Goal: Task Accomplishment & Management: Complete application form

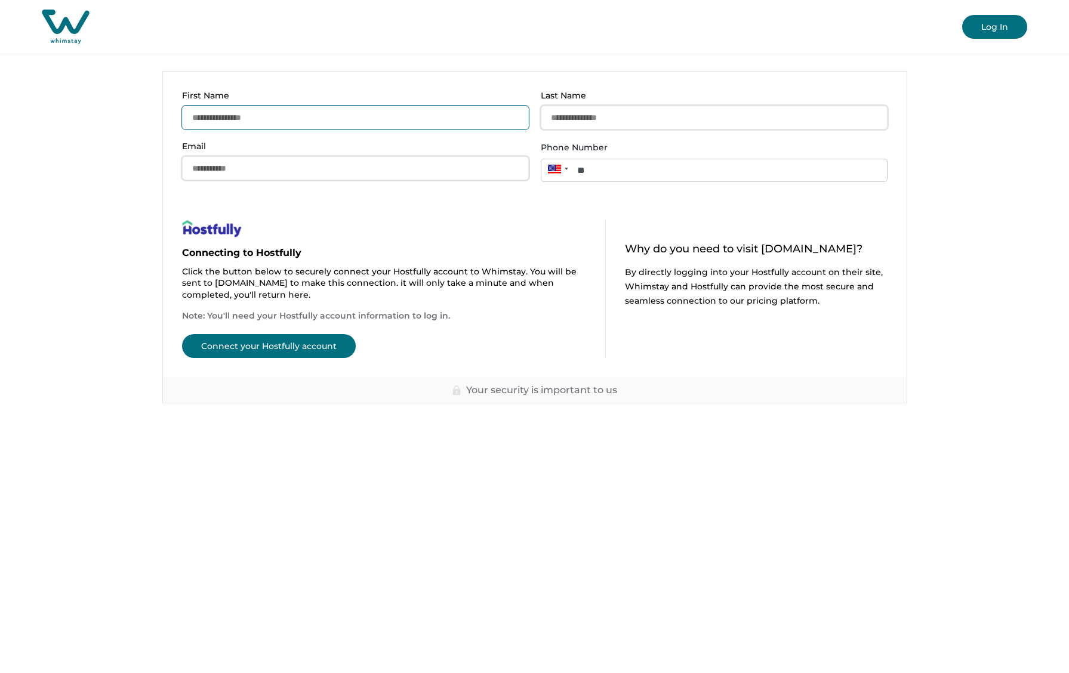
click at [401, 113] on input "First Name" at bounding box center [355, 118] width 347 height 24
type input "*****"
type input "*********"
drag, startPoint x: 347, startPoint y: 171, endPoint x: 109, endPoint y: 159, distance: 239.0
click at [109, 159] on main "**********" at bounding box center [534, 336] width 1069 height 673
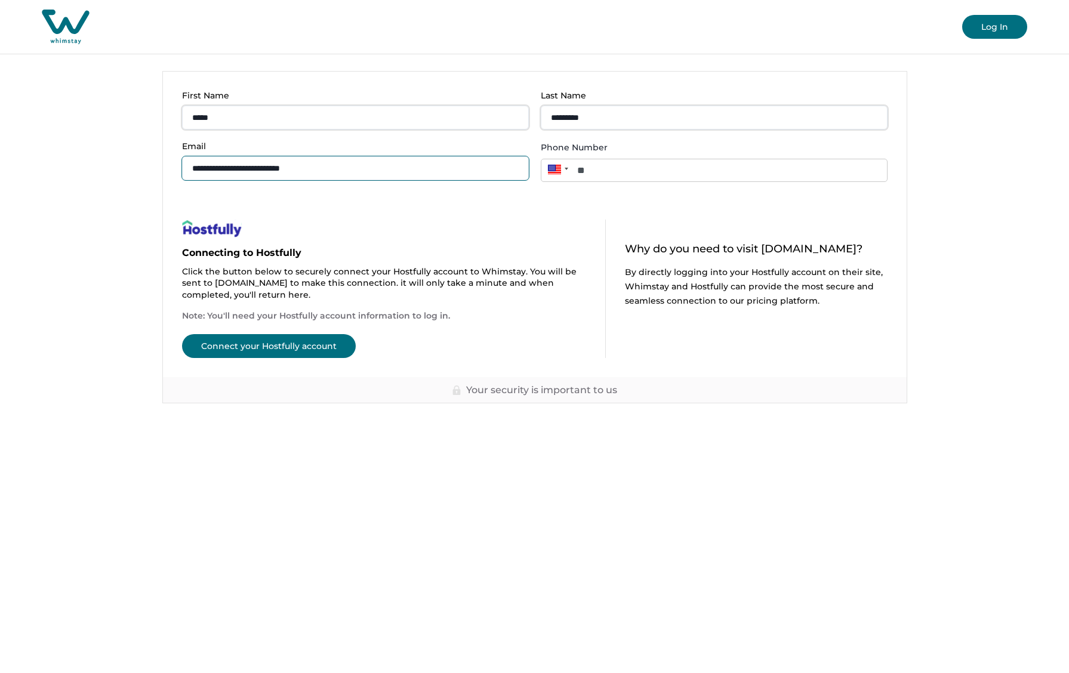
type input "**********"
click at [303, 344] on button "Connect your Hostfully account" at bounding box center [269, 346] width 174 height 24
type input "**"
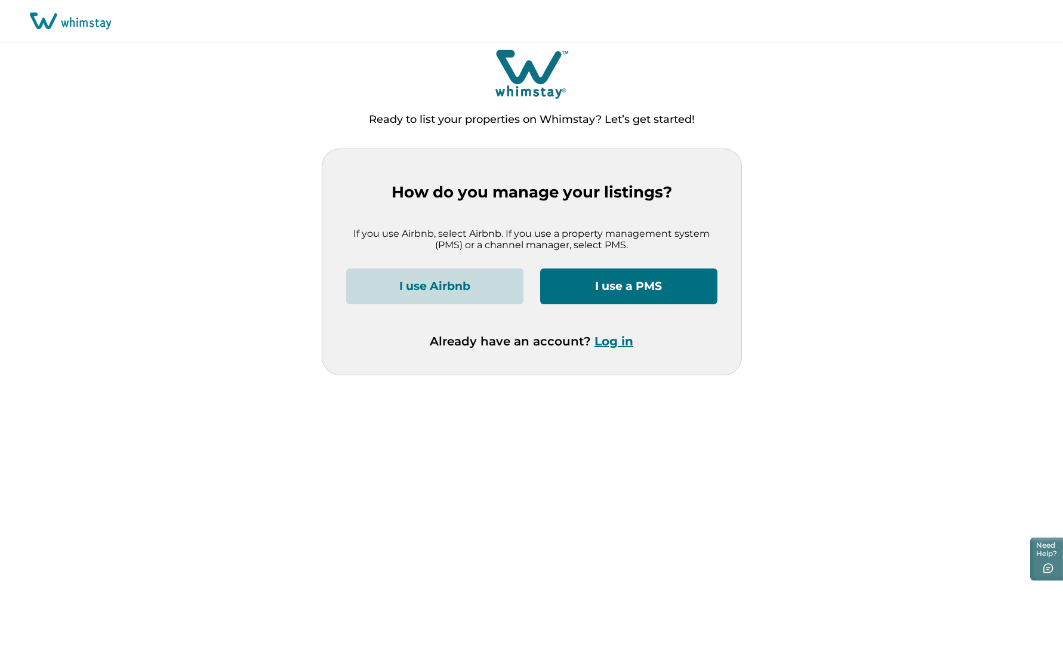
click at [644, 288] on button "I use a PMS" at bounding box center [628, 287] width 177 height 36
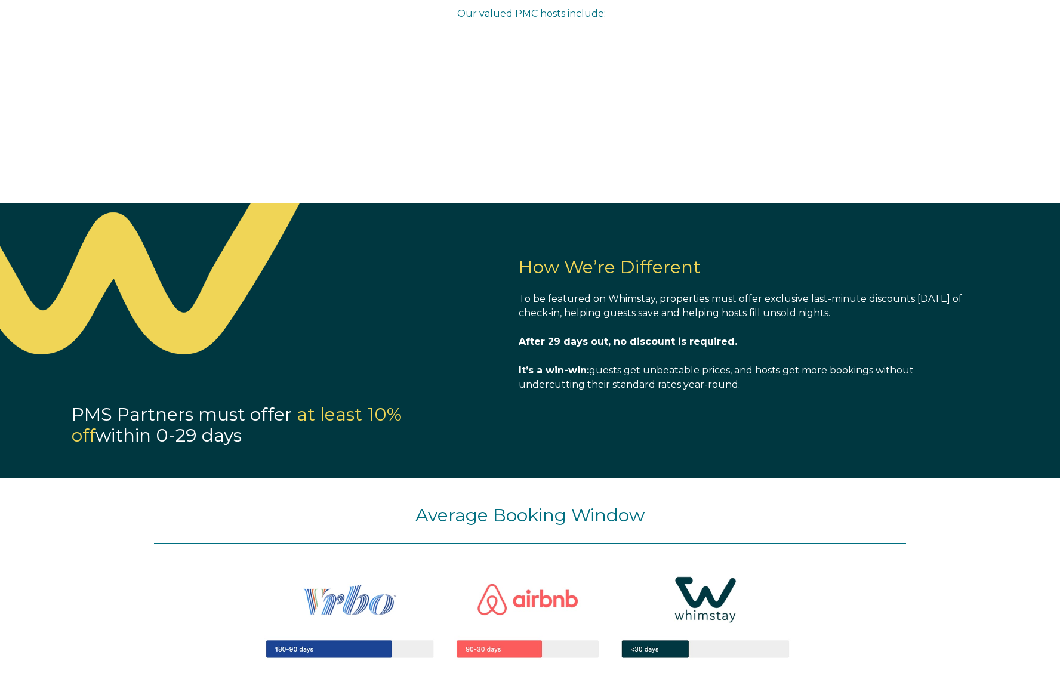
select select "US"
select select "Standard"
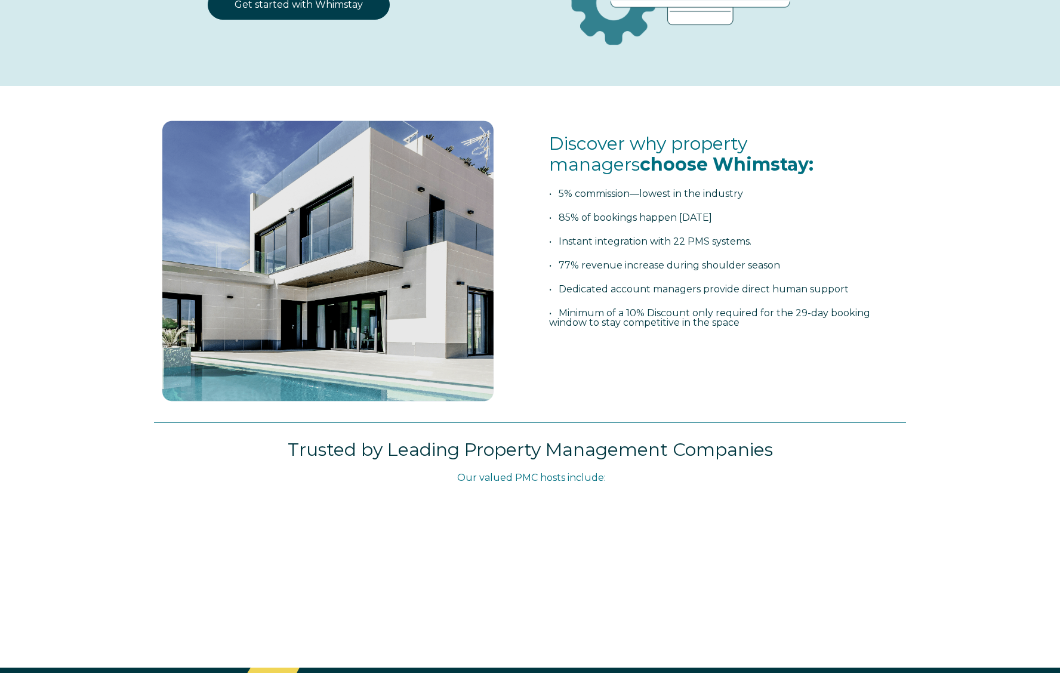
scroll to position [203, 0]
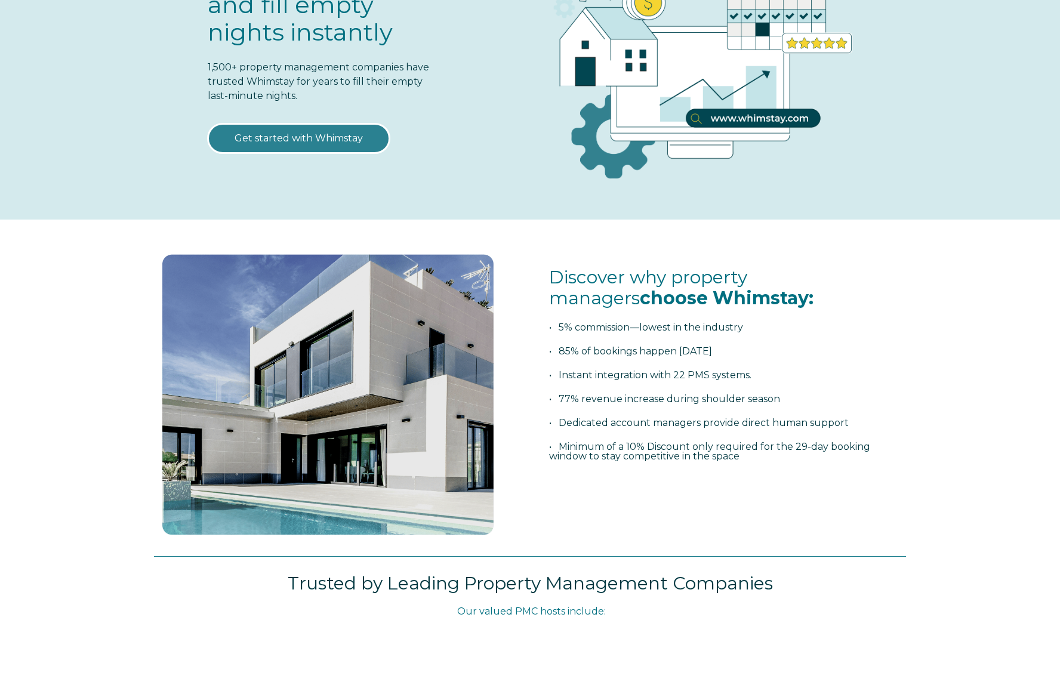
click at [306, 145] on link "Get started with Whimstay" at bounding box center [299, 139] width 182 height 30
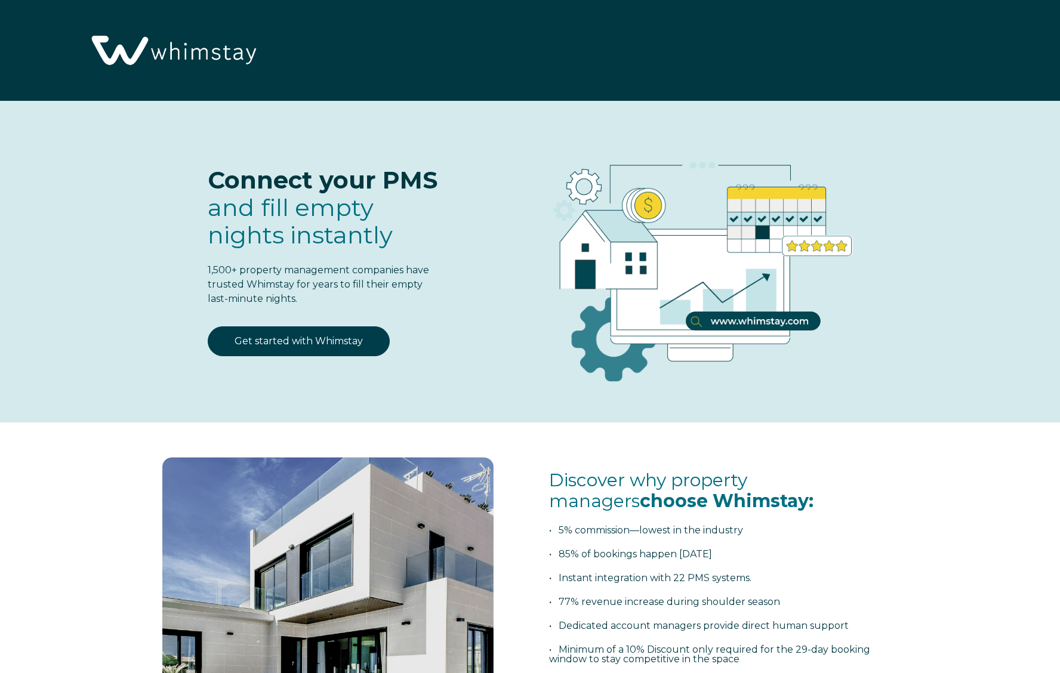
scroll to position [1536, 0]
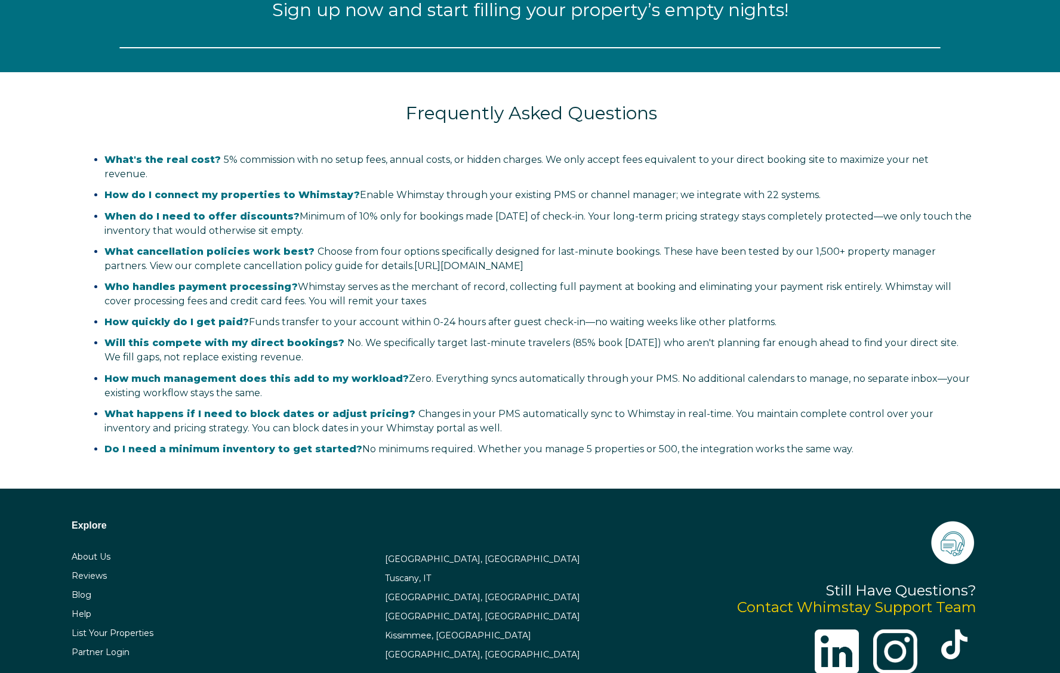
select select "US"
select select "Standard"
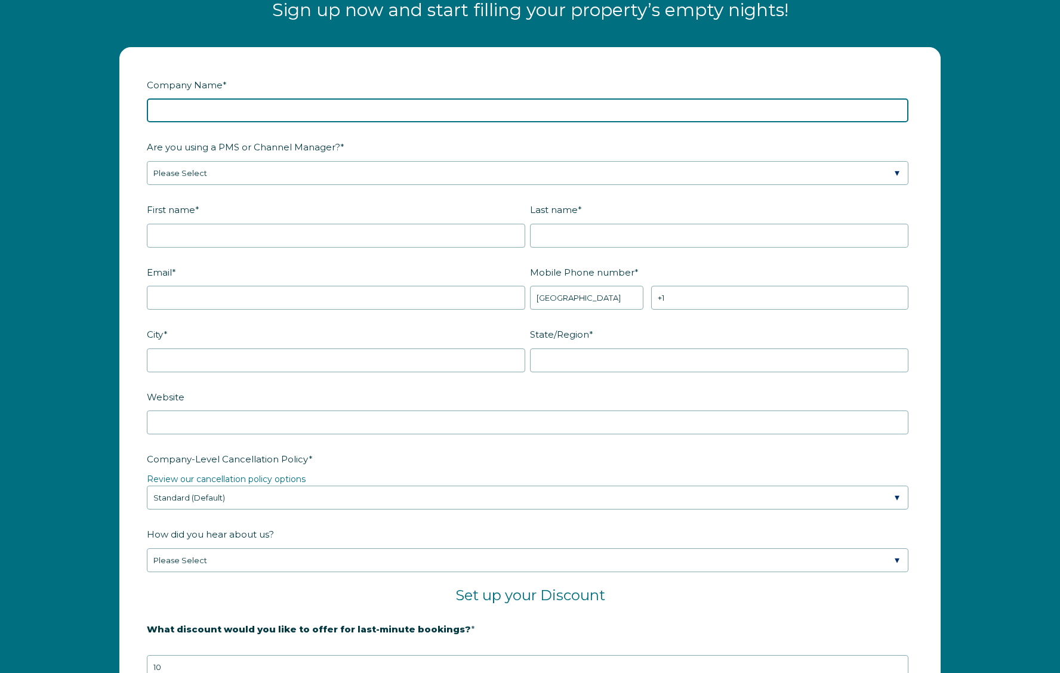
click at [495, 106] on input "Company Name *" at bounding box center [528, 110] width 762 height 24
type input "Experience Idyllwild"
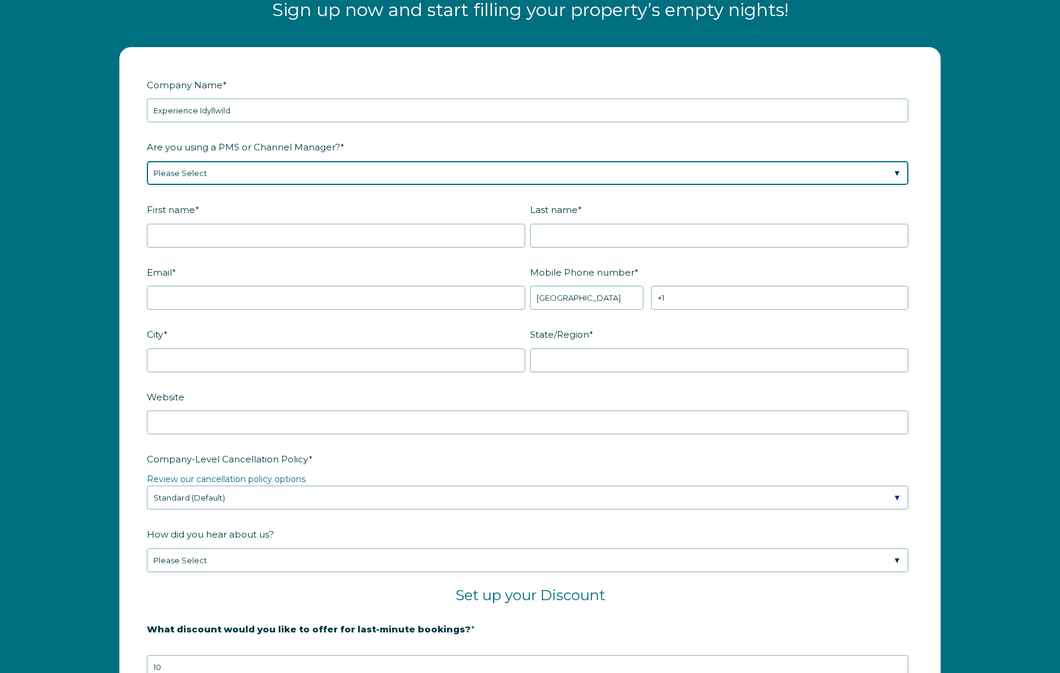
click at [473, 176] on select "Please Select Barefoot BookingPal Boost Brightside CiiRUS Escapia Guesty Hostaw…" at bounding box center [528, 173] width 762 height 24
select select "Hostfully"
click at [147, 161] on select "Please Select Barefoot BookingPal Boost Brightside CiiRUS Escapia Guesty Hostaw…" at bounding box center [528, 173] width 762 height 24
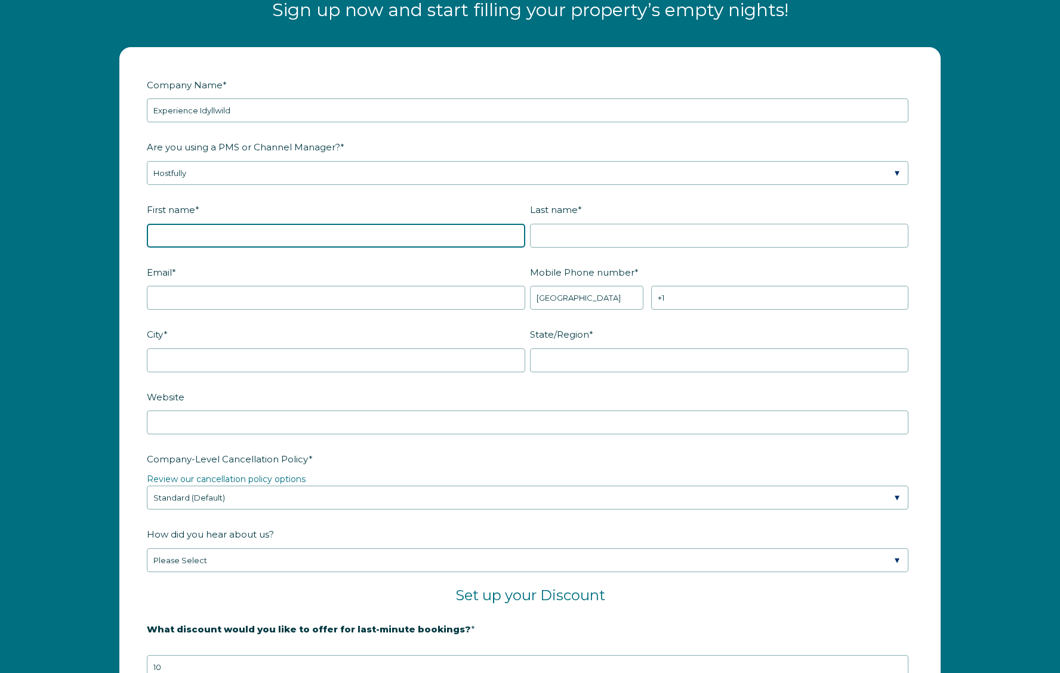
click at [392, 240] on input "First name *" at bounding box center [336, 236] width 378 height 24
type input "Kelly"
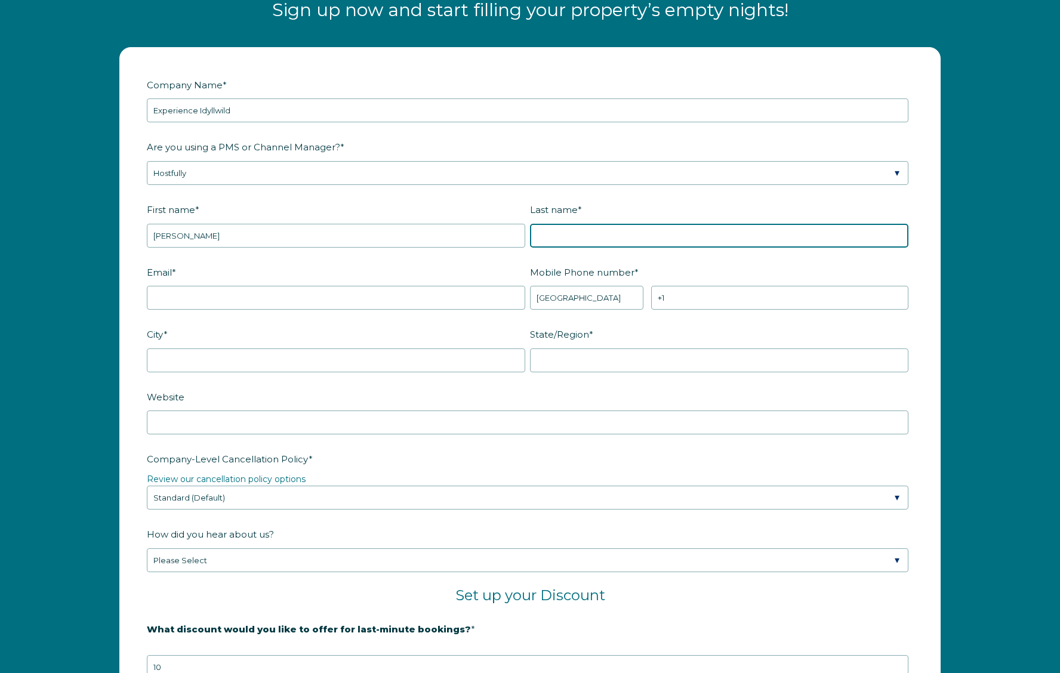
type input "Halbeisen"
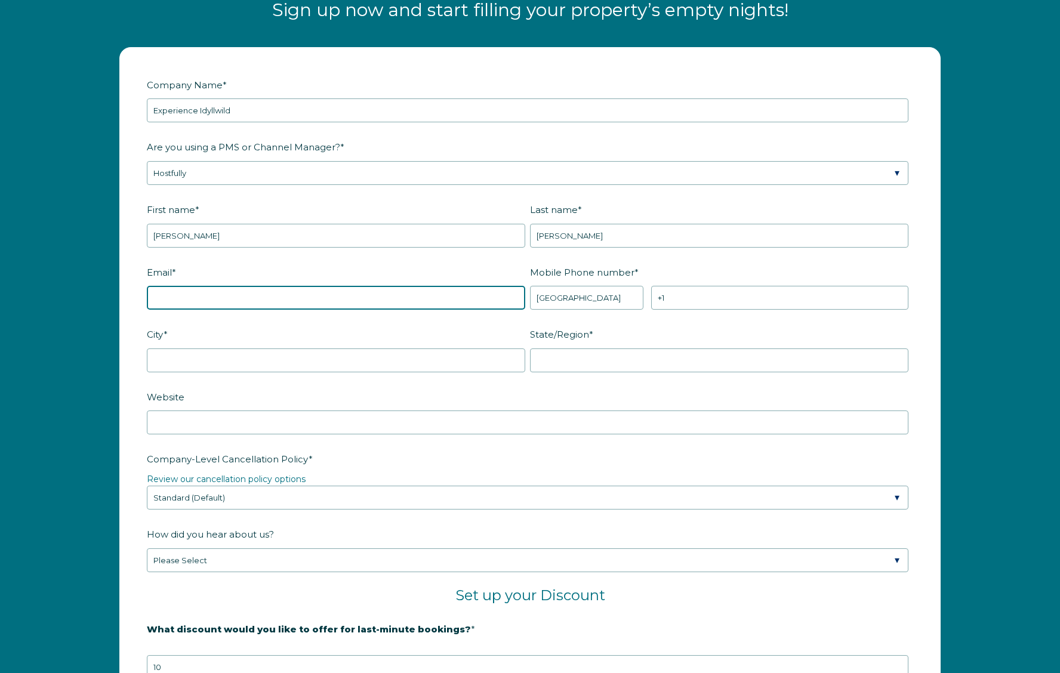
type input "kelly@iah3.com"
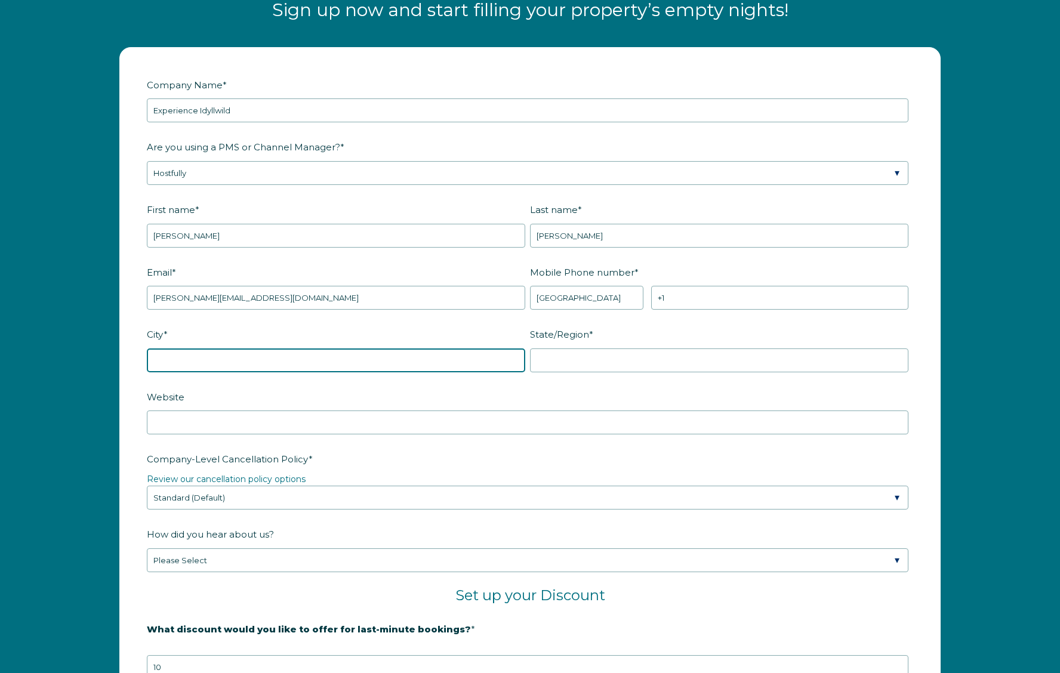
type input "Cathedral City"
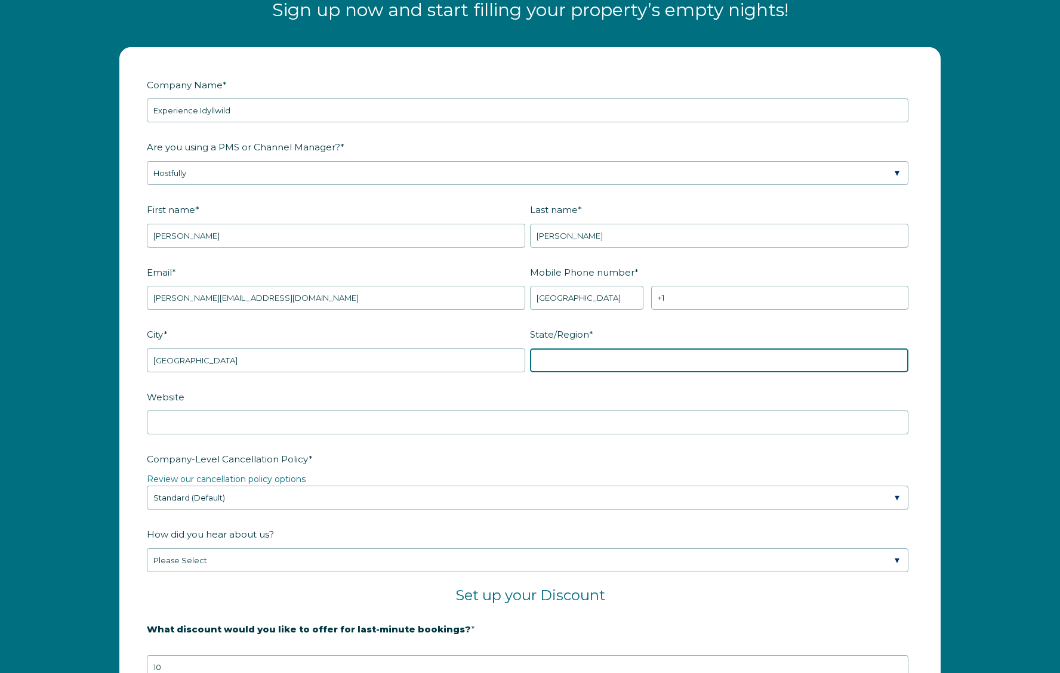
type input "California"
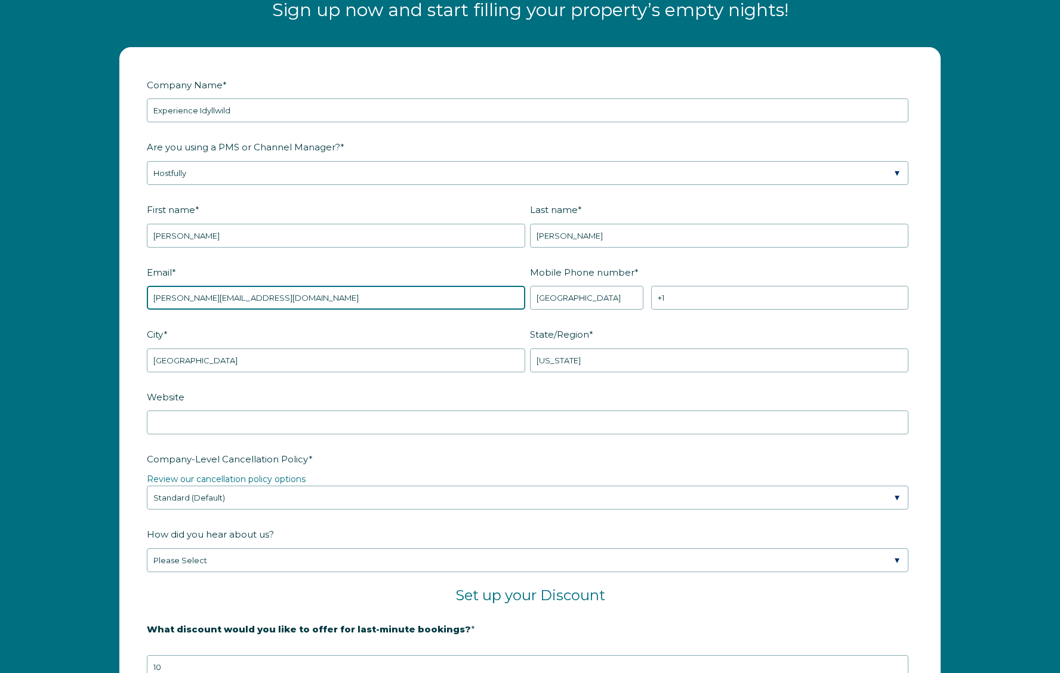
drag, startPoint x: 258, startPoint y: 285, endPoint x: -233, endPoint y: 236, distance: 493.8
click at [0, 236] on html "Open main menu Close main menu Connect your PMS and fill empty nights instantly…" at bounding box center [530, 129] width 1060 height 3330
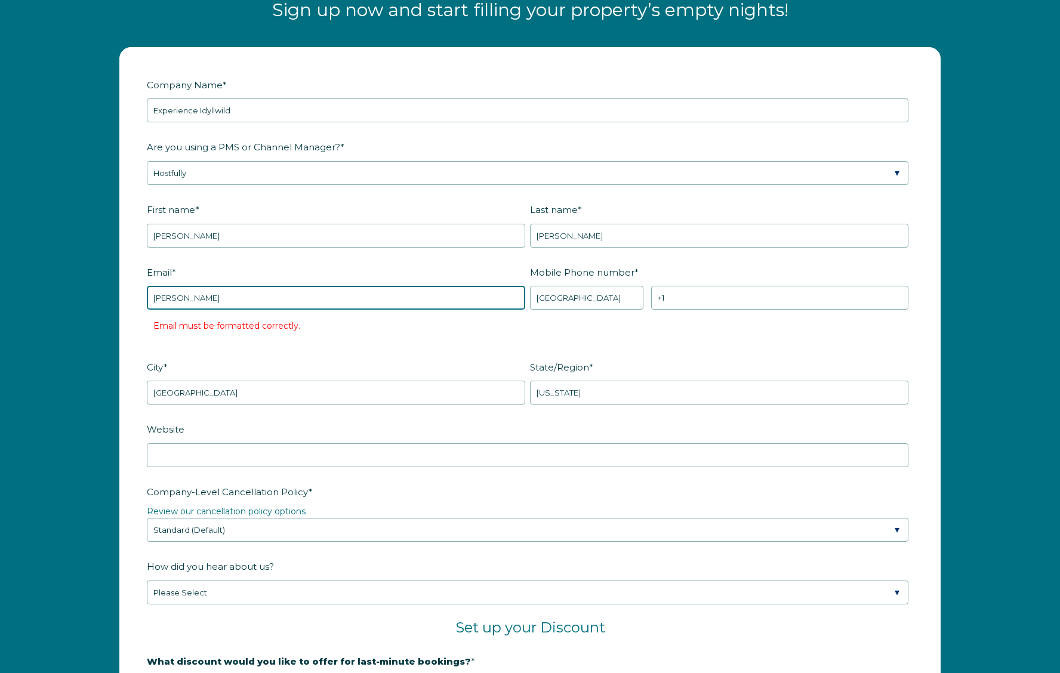
type input "kelly@experienceidyllwild.com"
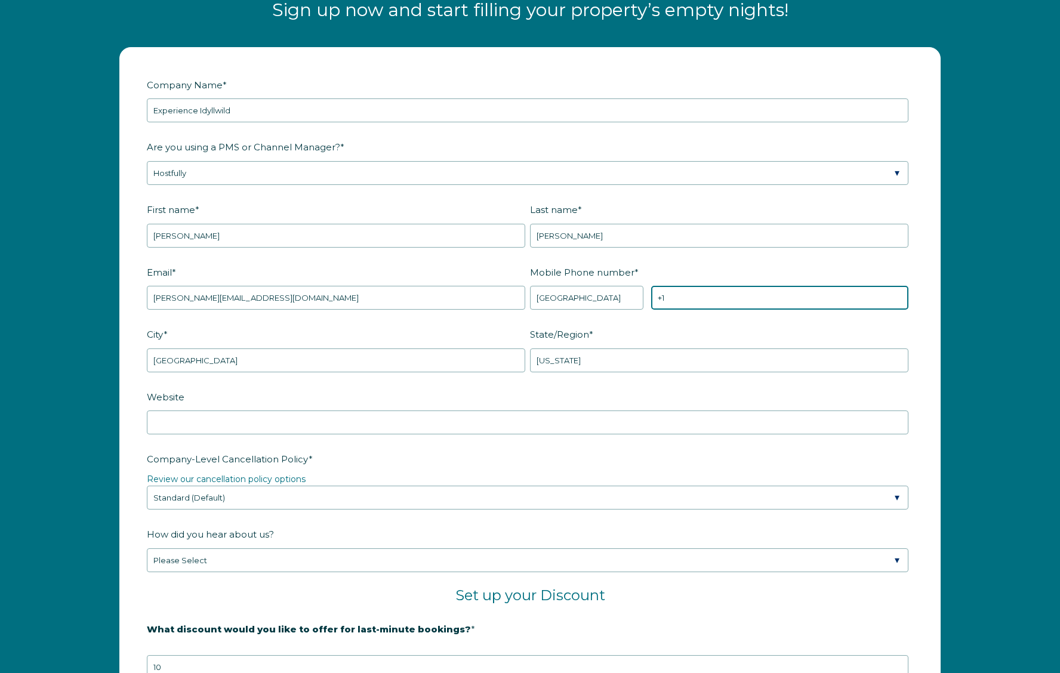
click at [701, 294] on input "+1" at bounding box center [779, 298] width 257 height 24
type input "+1 7602754426"
click at [364, 387] on label "Website" at bounding box center [530, 397] width 766 height 21
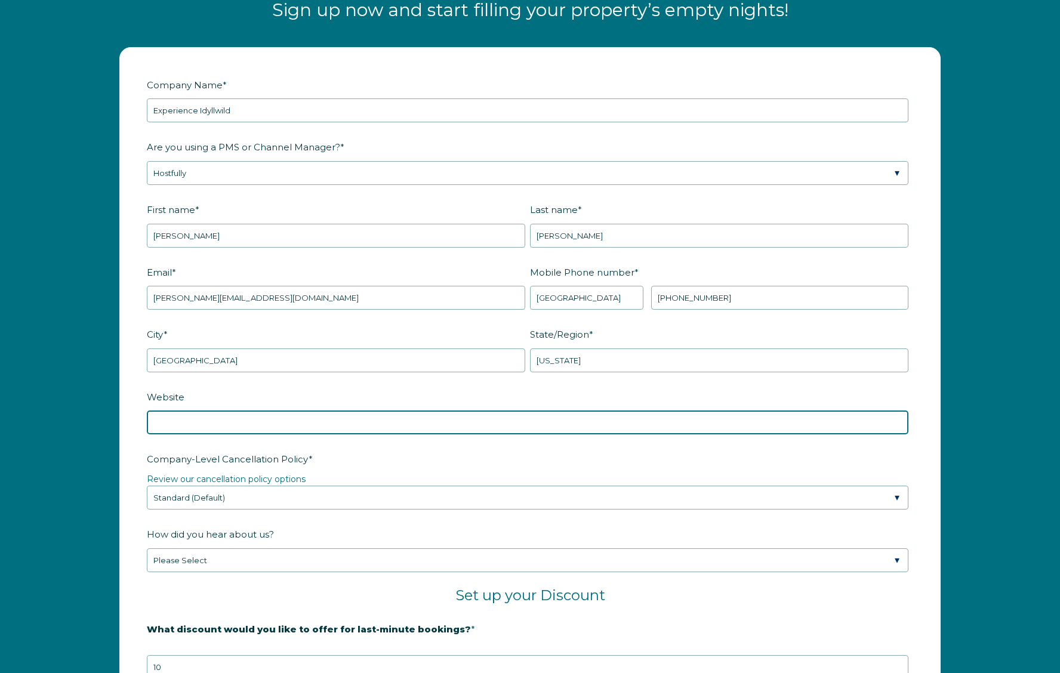
click at [364, 411] on input "Website" at bounding box center [528, 423] width 762 height 24
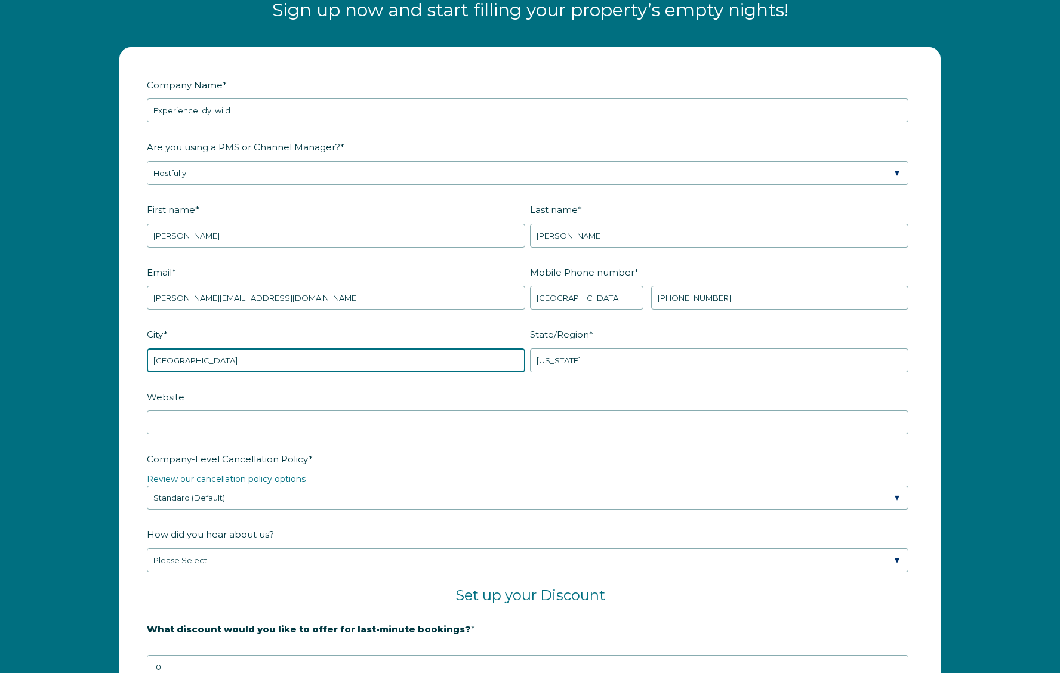
click at [364, 364] on input "Cathedral City" at bounding box center [336, 361] width 378 height 24
drag, startPoint x: 386, startPoint y: 362, endPoint x: 343, endPoint y: 359, distance: 43.1
click at [343, 359] on input "Cathedral City" at bounding box center [336, 361] width 378 height 24
drag, startPoint x: 31, startPoint y: 329, endPoint x: -130, endPoint y: 309, distance: 161.8
click at [0, 309] on html "Open main menu Close main menu Connect your PMS and fill empty nights instantly…" at bounding box center [530, 129] width 1060 height 3330
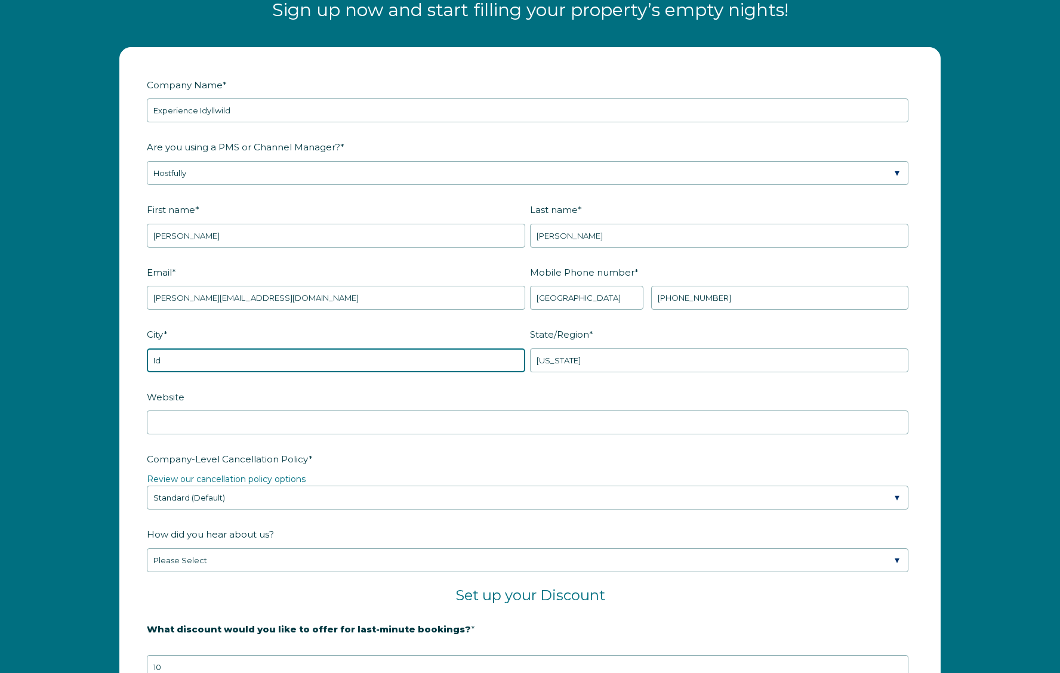
type input "I"
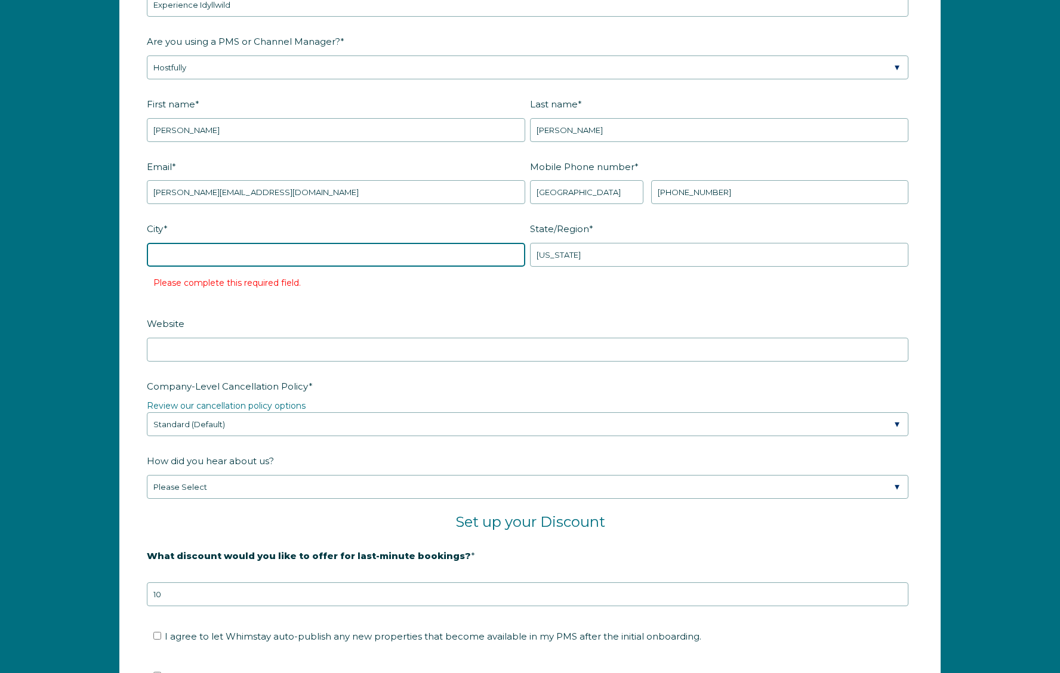
scroll to position [1655, 0]
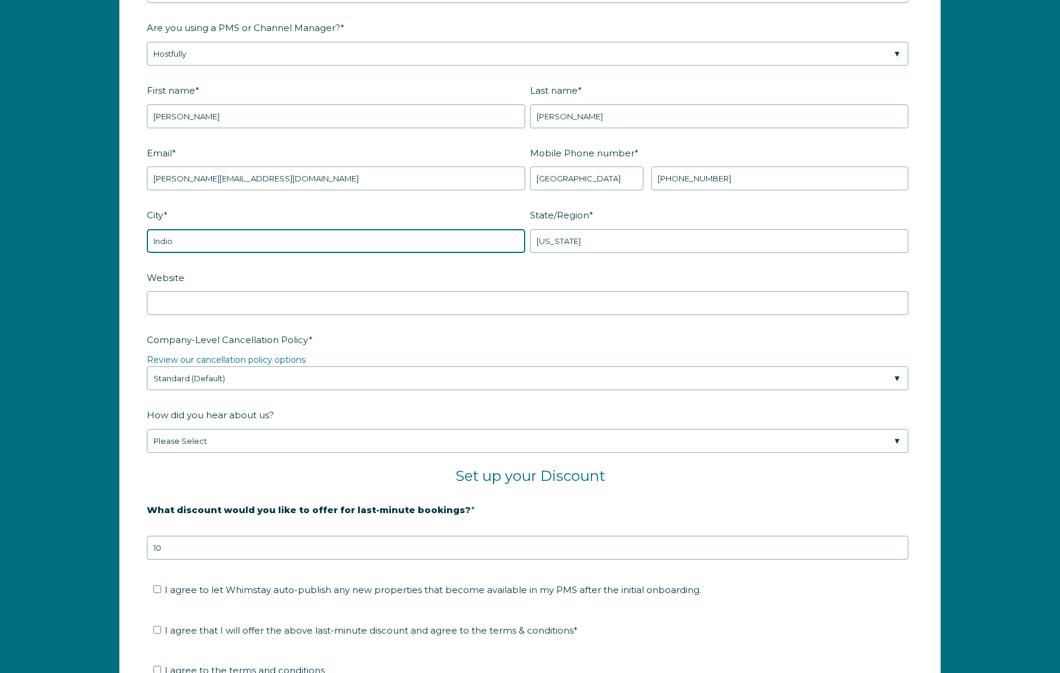
type input "Indio"
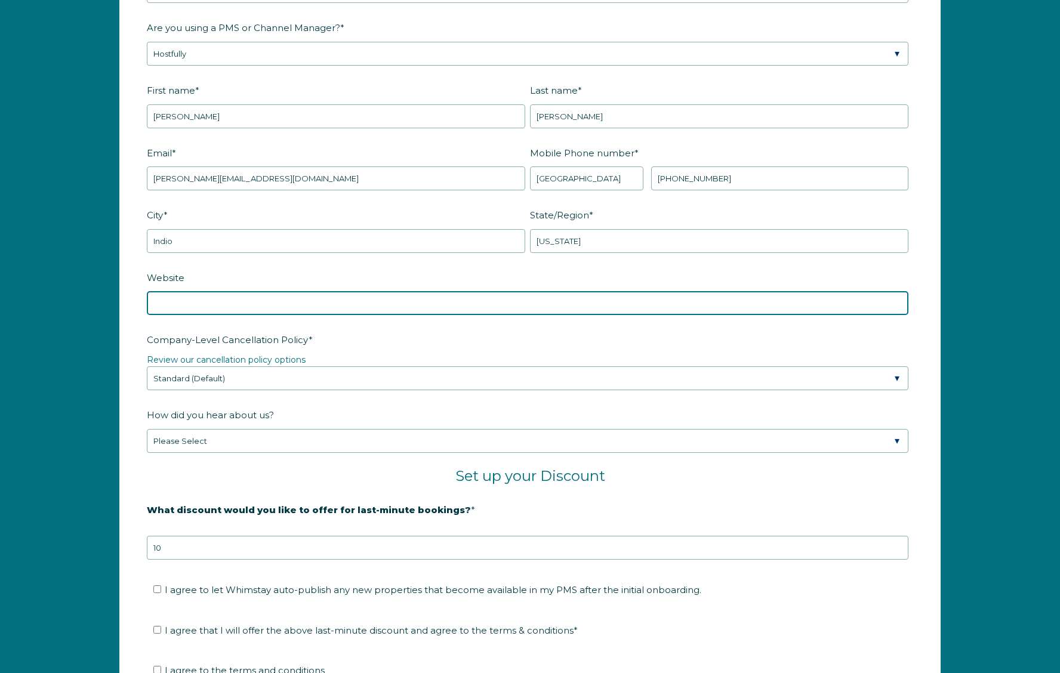
click at [266, 297] on input "Website" at bounding box center [528, 303] width 762 height 24
type input "www.experienceidyllwild.com"
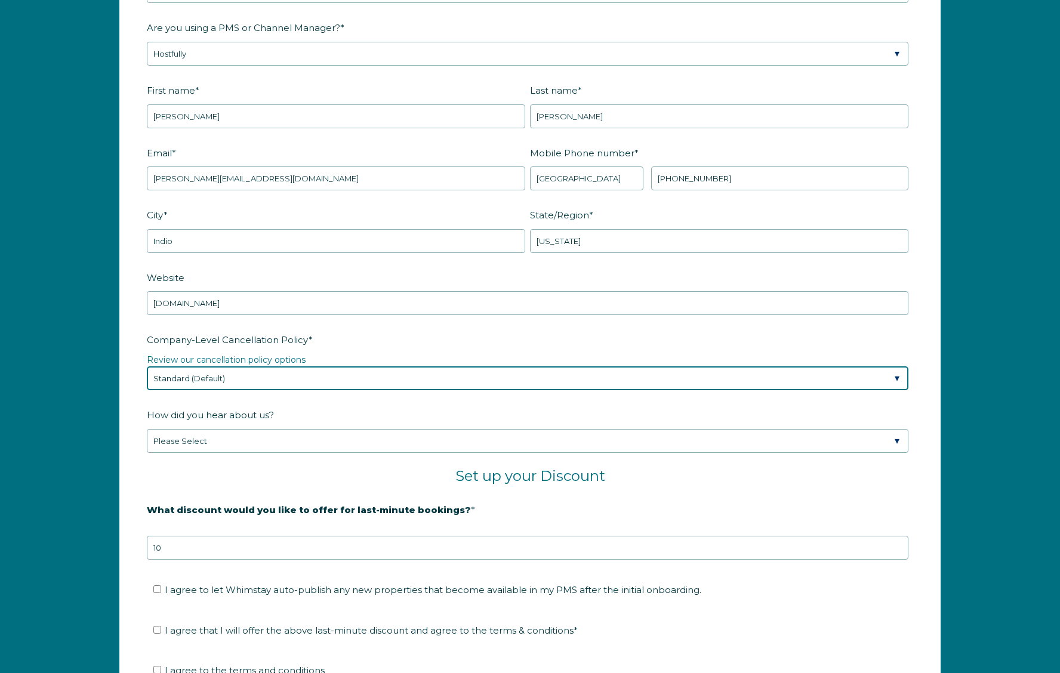
click at [290, 370] on select "Please Select Partial Standard (Default) Moderate Strict" at bounding box center [528, 379] width 762 height 24
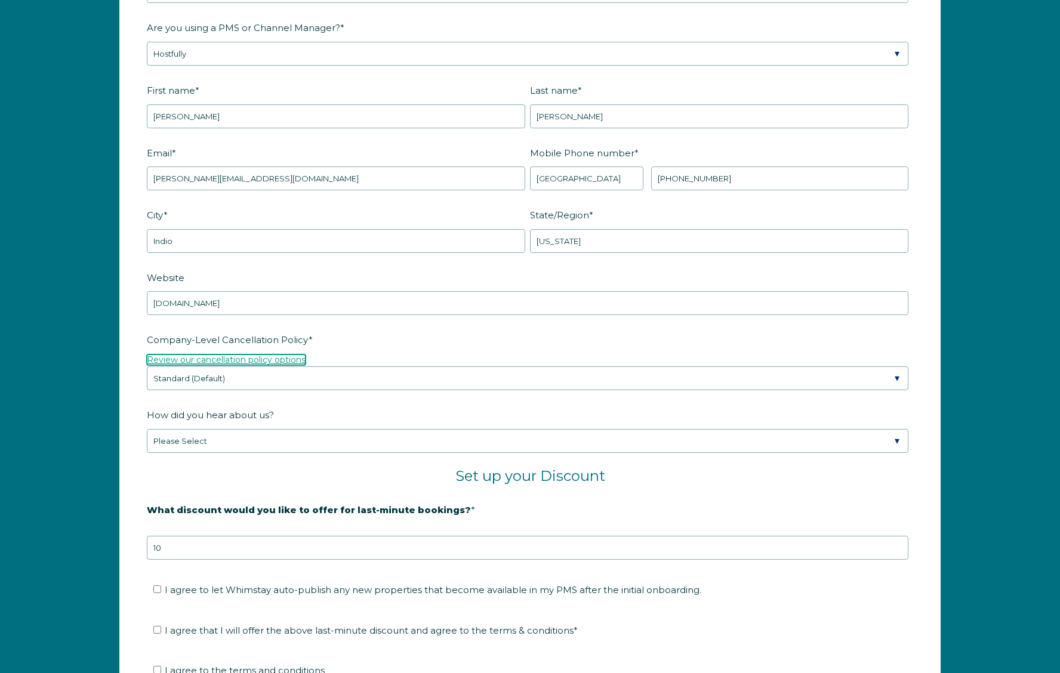
click at [283, 359] on link "Review our cancellation policy options" at bounding box center [226, 360] width 159 height 11
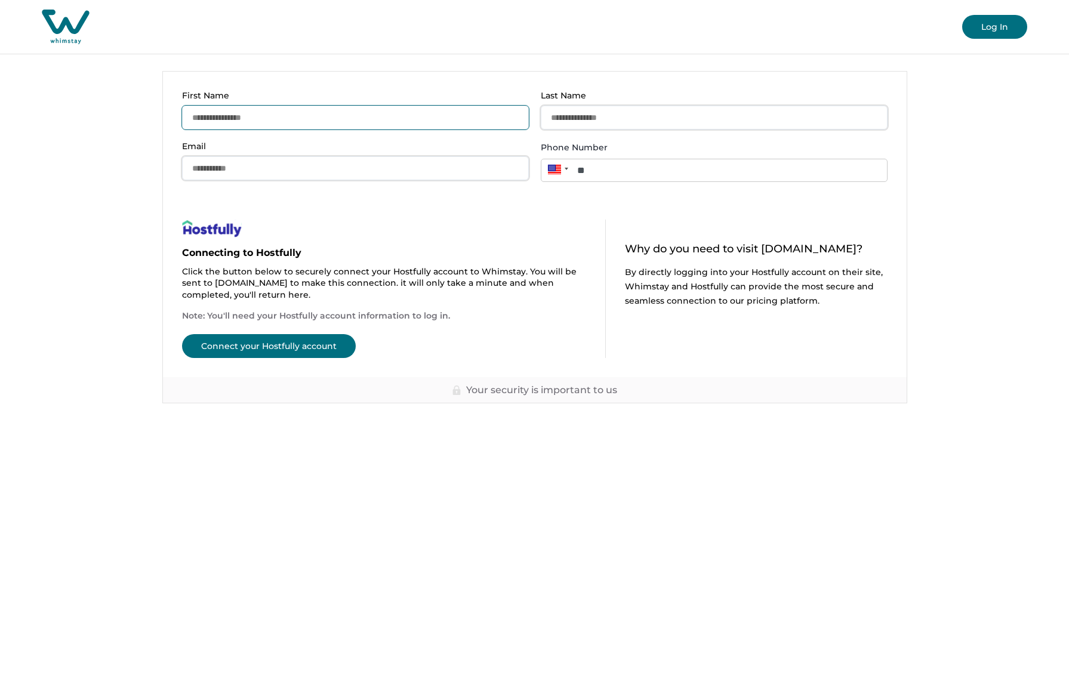
click at [364, 107] on input "First Name" at bounding box center [355, 118] width 347 height 24
type input "*****"
type input "*********"
drag, startPoint x: 371, startPoint y: 165, endPoint x: 119, endPoint y: 154, distance: 252.2
click at [119, 154] on main "**********" at bounding box center [534, 336] width 1069 height 673
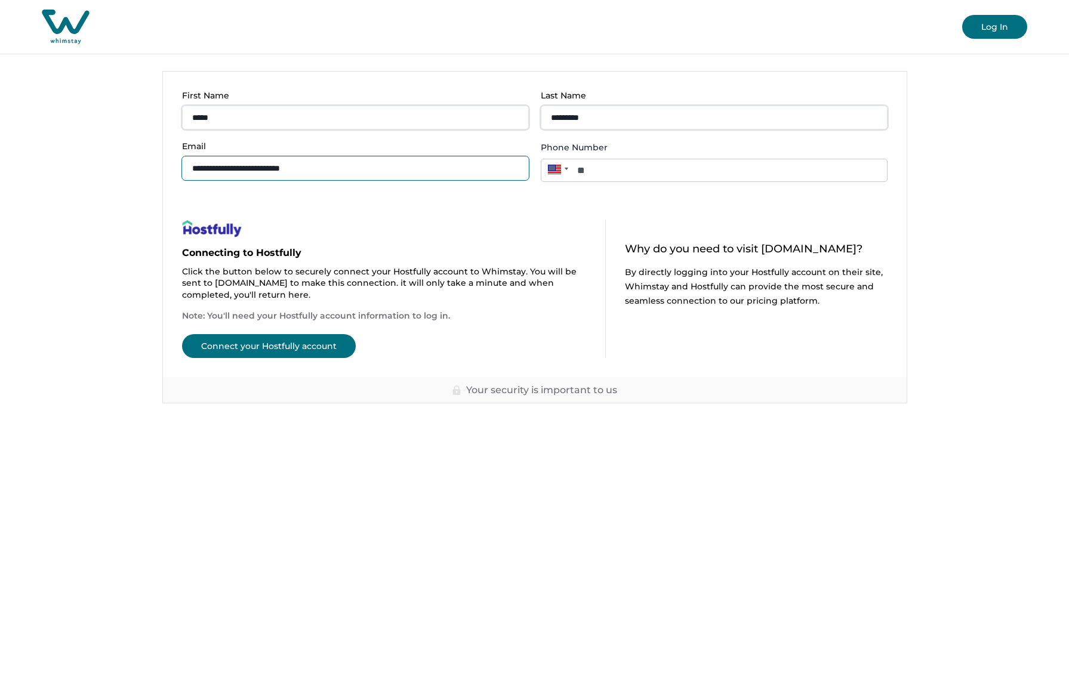
type input "**********"
click at [256, 347] on button "Connect your Hostfully account" at bounding box center [269, 346] width 174 height 24
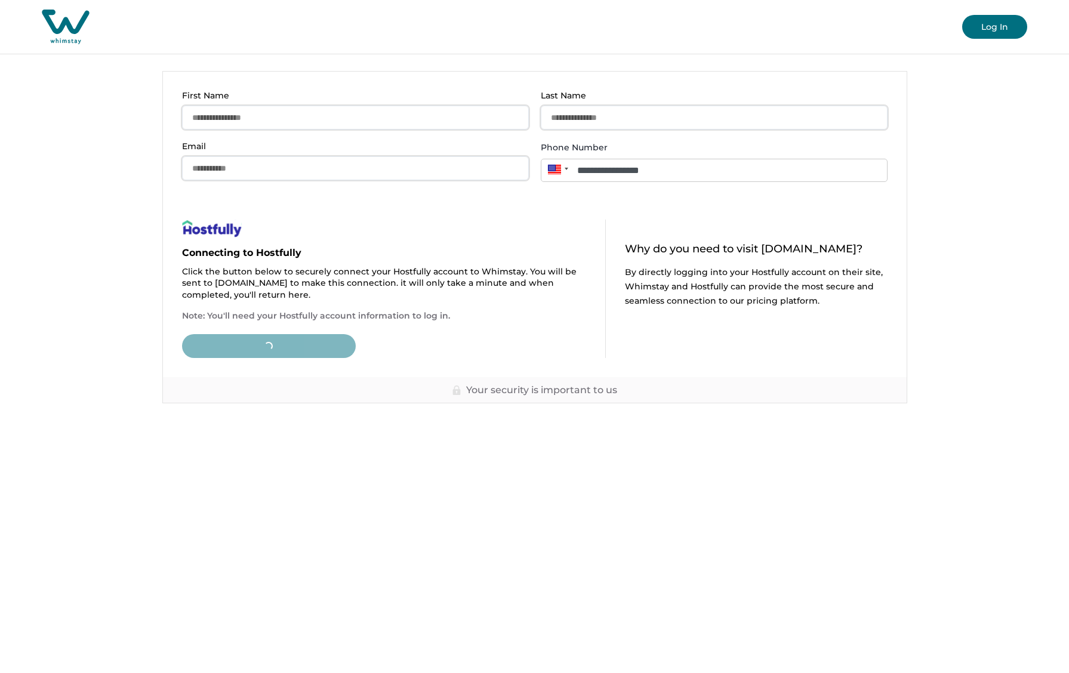
type input "**"
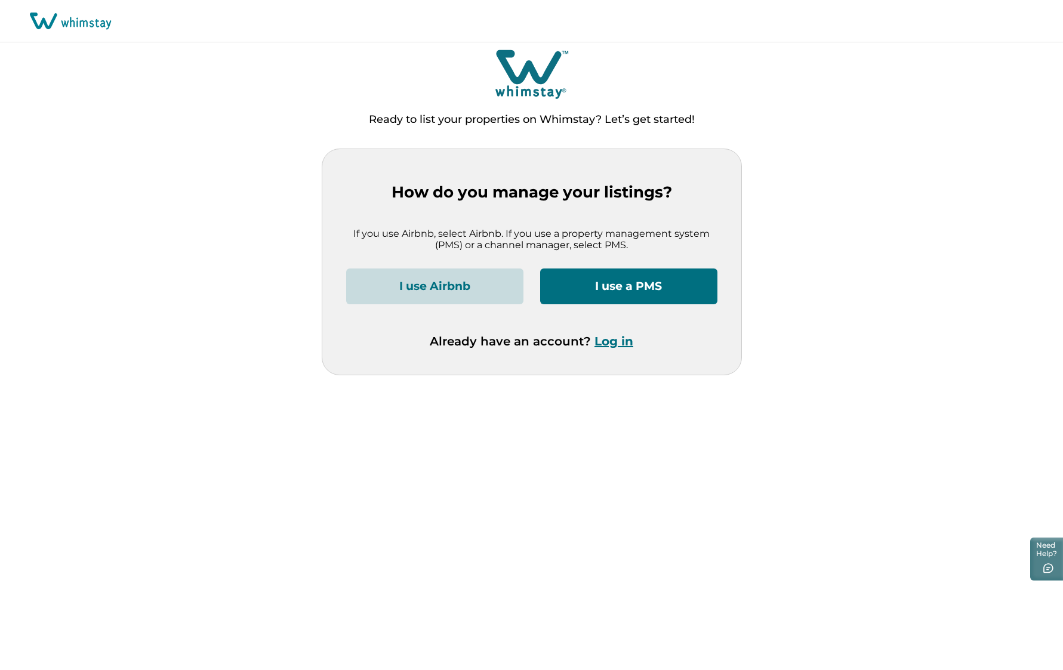
click at [664, 280] on button "I use a PMS" at bounding box center [628, 287] width 177 height 36
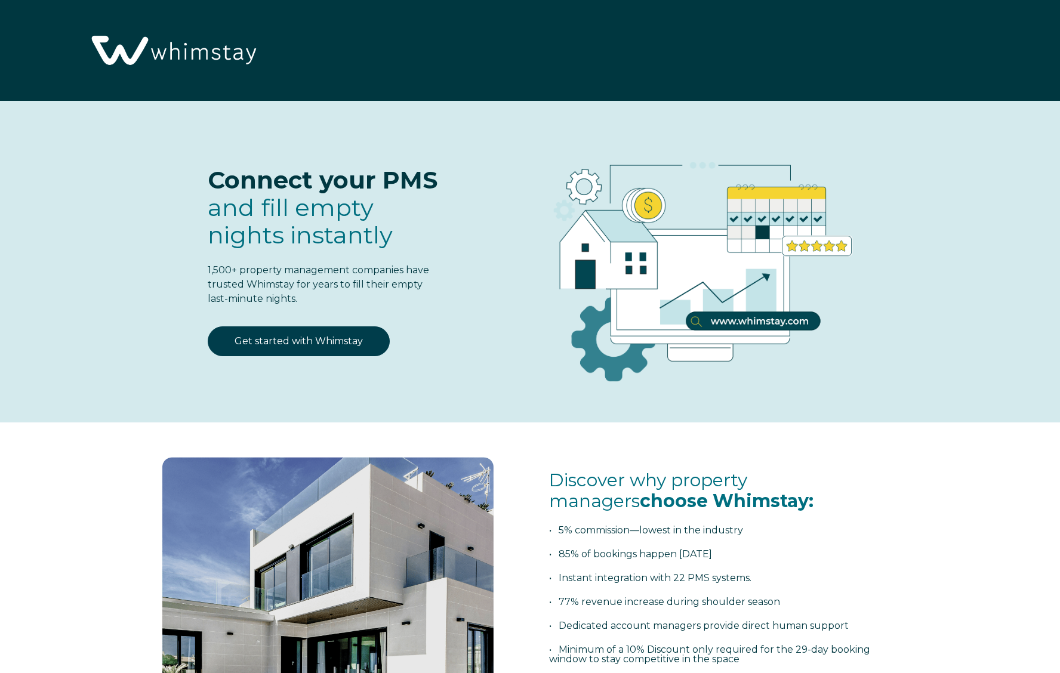
select select "US"
select select "Standard"
click at [294, 341] on link "Get started with Whimstay" at bounding box center [299, 342] width 182 height 30
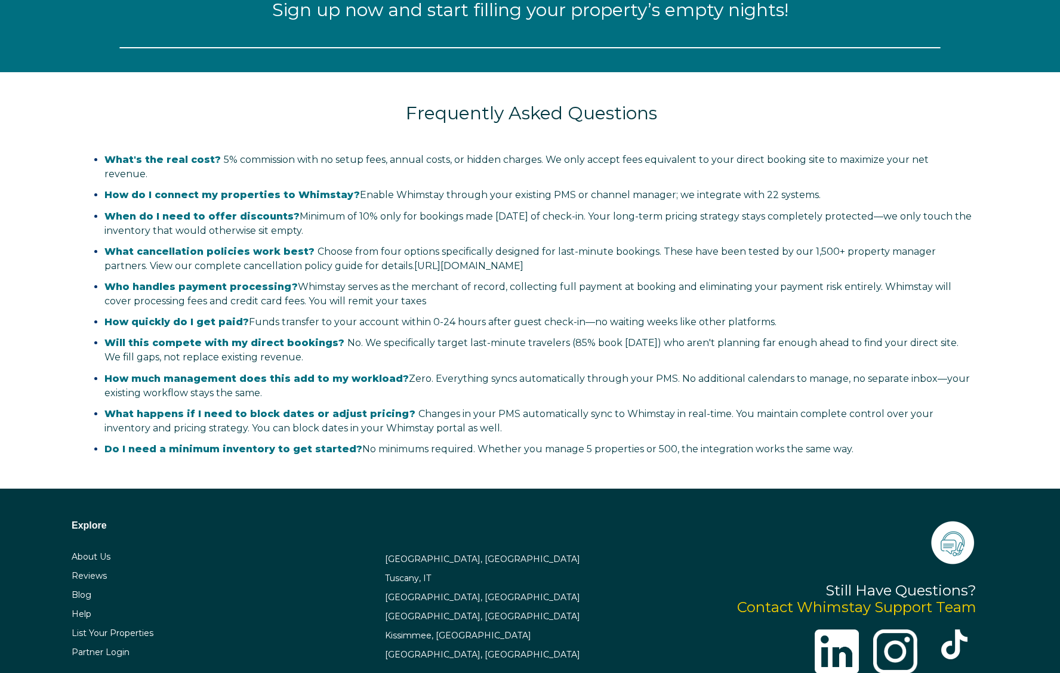
scroll to position [1532, 0]
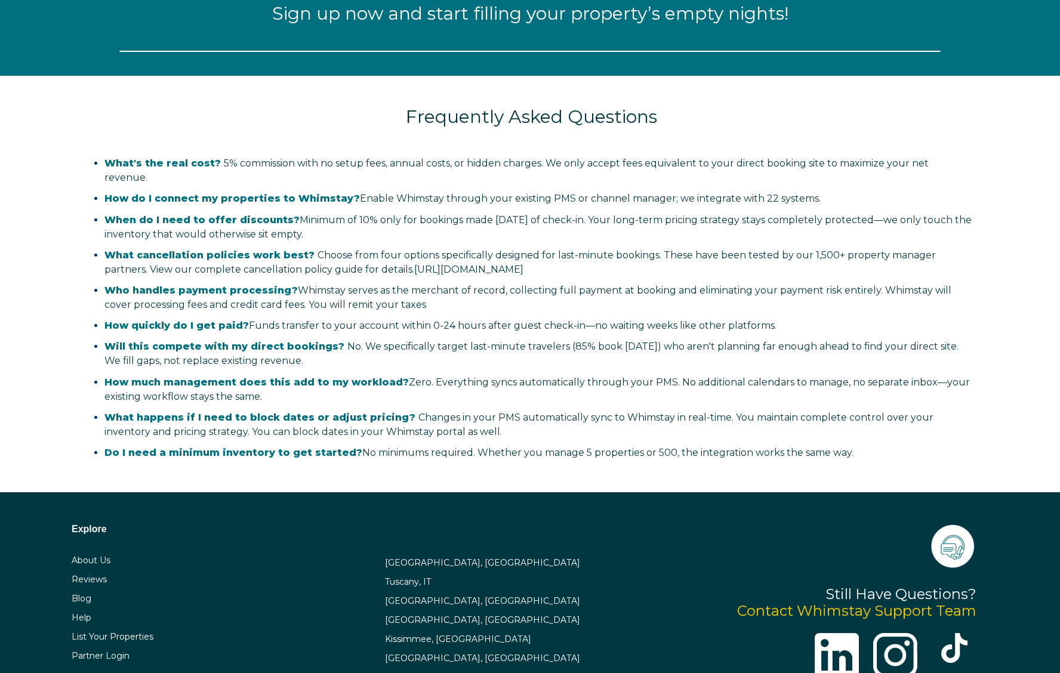
select select "US"
select select "Standard"
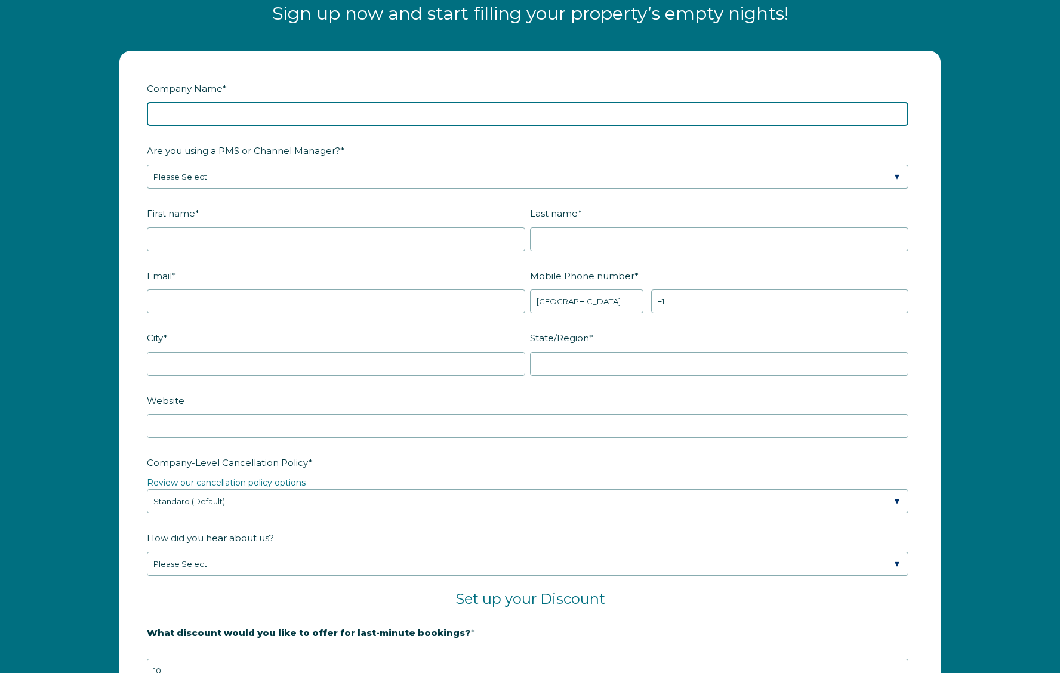
click at [312, 118] on input "Company Name *" at bounding box center [528, 114] width 762 height 24
type input "Experience Idyllwild"
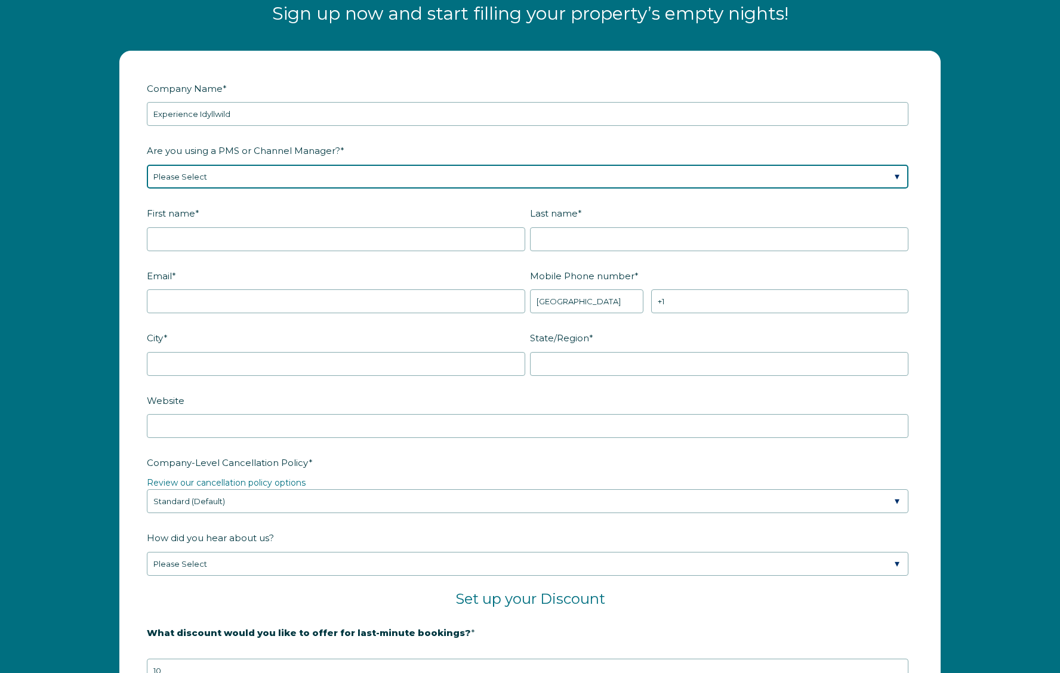
click at [300, 180] on select "Please Select Barefoot BookingPal Boost Brightside CiiRUS Escapia Guesty Hostaw…" at bounding box center [528, 177] width 762 height 24
click at [300, 181] on select "Please Select Barefoot BookingPal Boost Brightside CiiRUS Escapia Guesty Hostaw…" at bounding box center [528, 177] width 762 height 24
select select "Hostfully"
click at [147, 165] on select "Please Select Barefoot BookingPal Boost Brightside CiiRUS Escapia Guesty Hostaw…" at bounding box center [528, 177] width 762 height 24
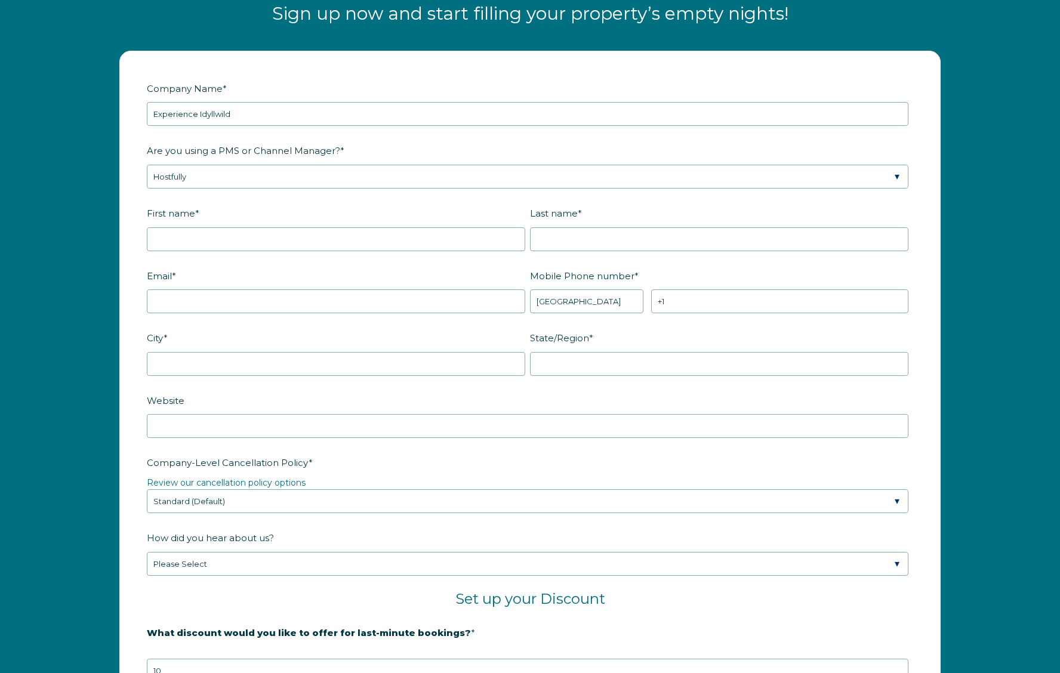
click at [245, 223] on label "First name *" at bounding box center [338, 213] width 383 height 21
click at [245, 227] on input "First name *" at bounding box center [336, 239] width 378 height 24
click at [244, 235] on input "First name *" at bounding box center [336, 239] width 378 height 24
type input "[PERSON_NAME]"
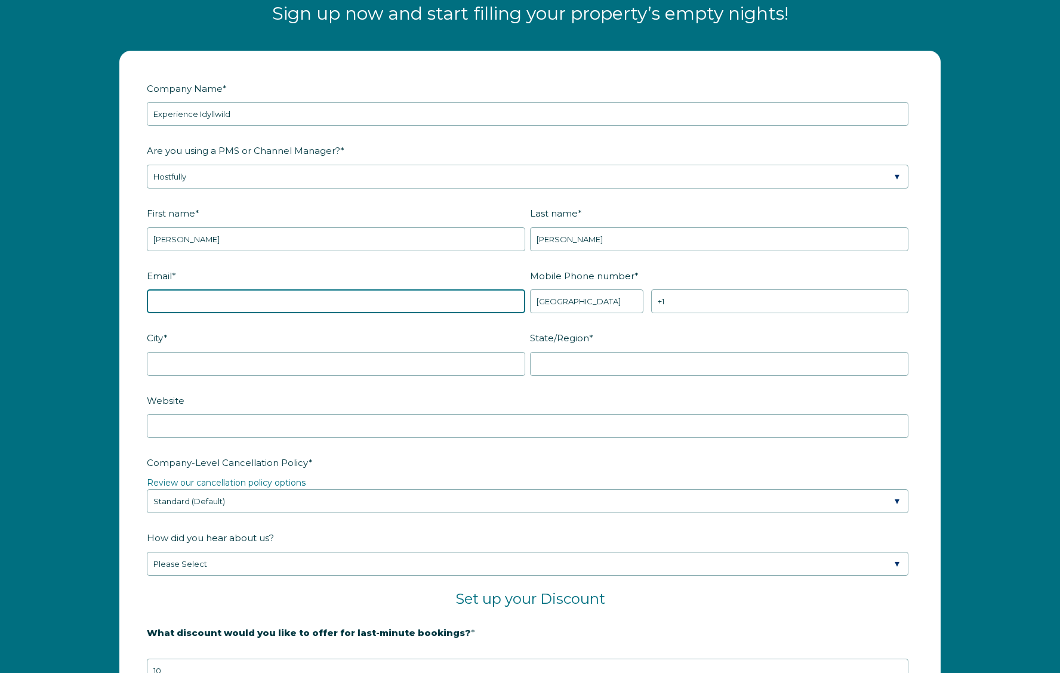
type input "[PERSON_NAME][EMAIL_ADDRESS][DOMAIN_NAME]"
type input "Indio"
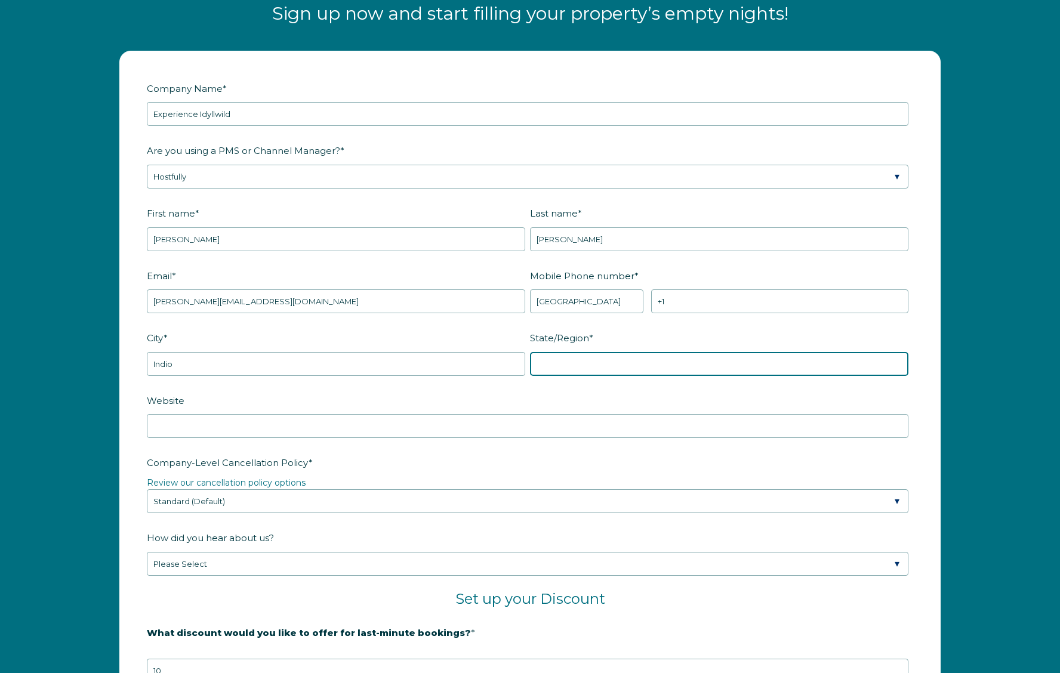
type input "[GEOGRAPHIC_DATA] - [US_STATE]"
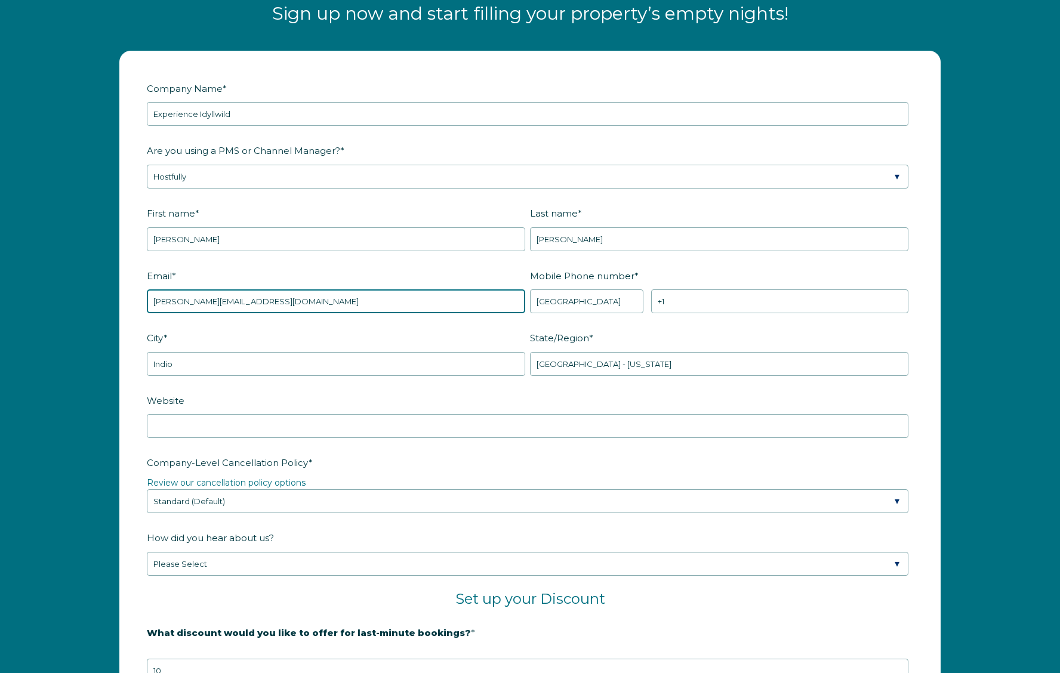
drag, startPoint x: 288, startPoint y: 304, endPoint x: 78, endPoint y: 290, distance: 210.6
click at [78, 290] on div "Company Name * Experience Idyllwild Are you using a PMS or Channel Manager? * P…" at bounding box center [530, 499] width 1060 height 920
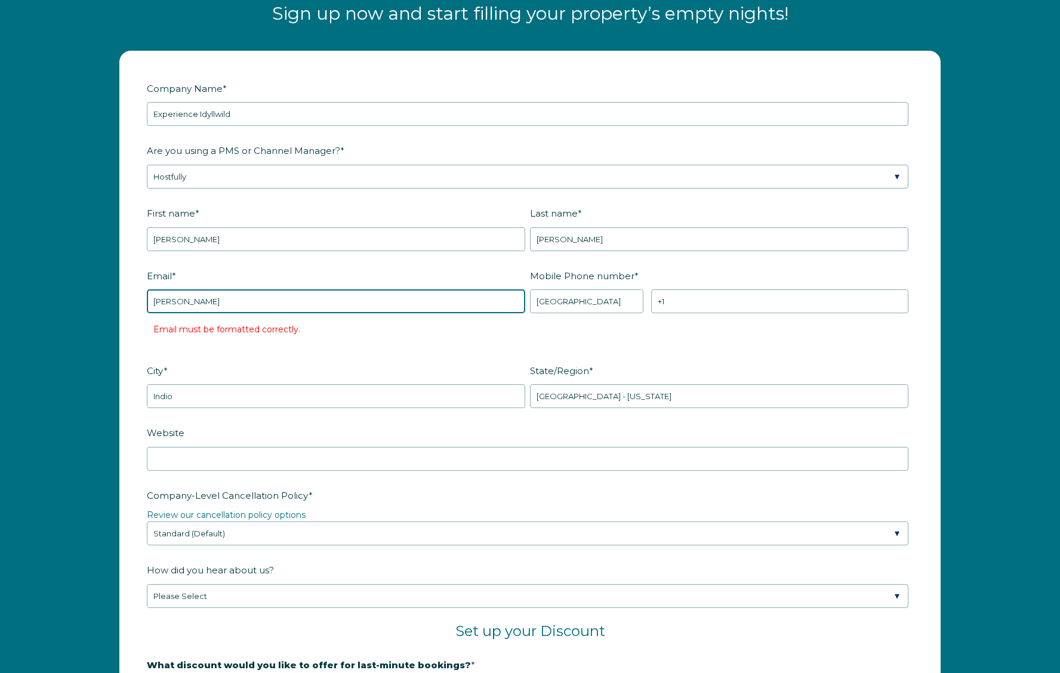
click at [273, 307] on input "[PERSON_NAME]" at bounding box center [336, 302] width 378 height 24
click at [228, 301] on input "[PERSON_NAME]" at bounding box center [336, 302] width 378 height 24
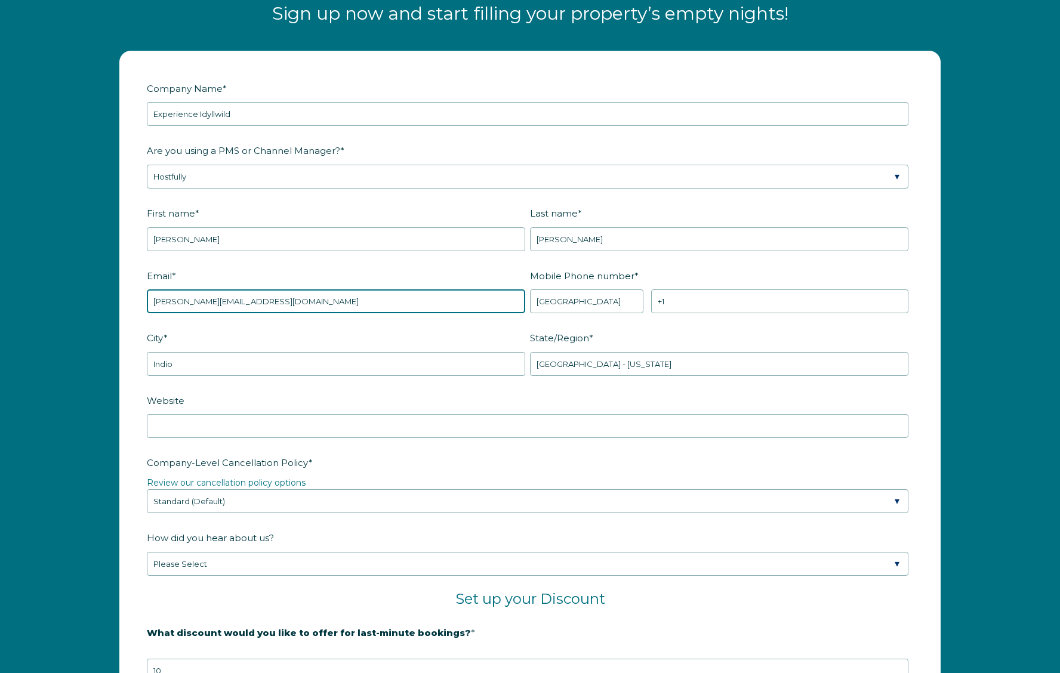
type input "[PERSON_NAME][EMAIL_ADDRESS][DOMAIN_NAME]"
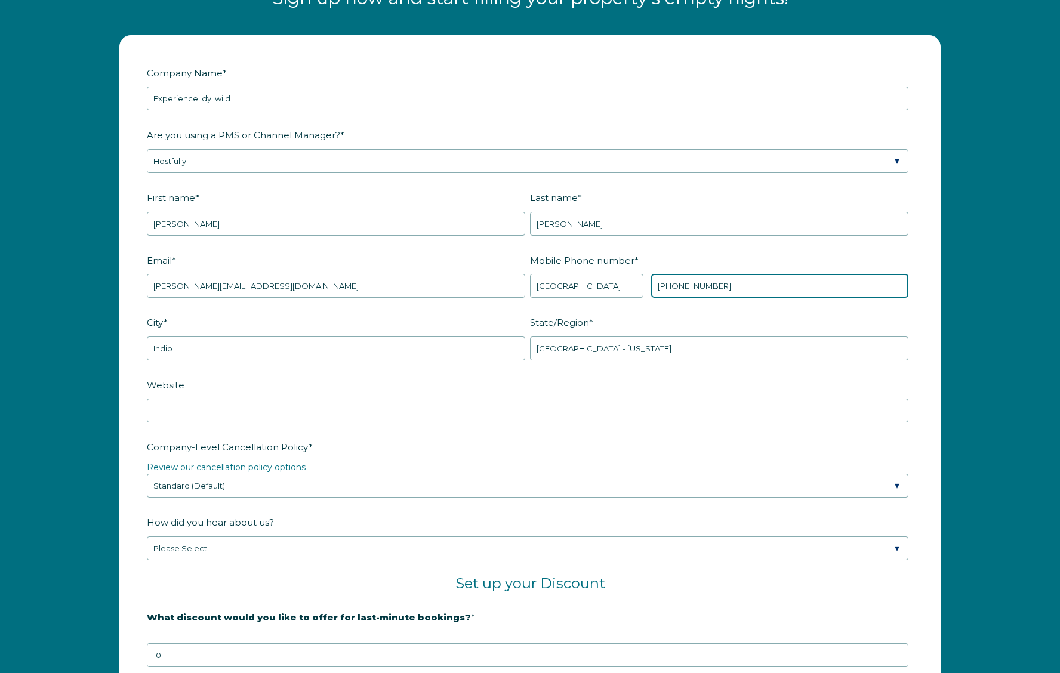
scroll to position [1592, 0]
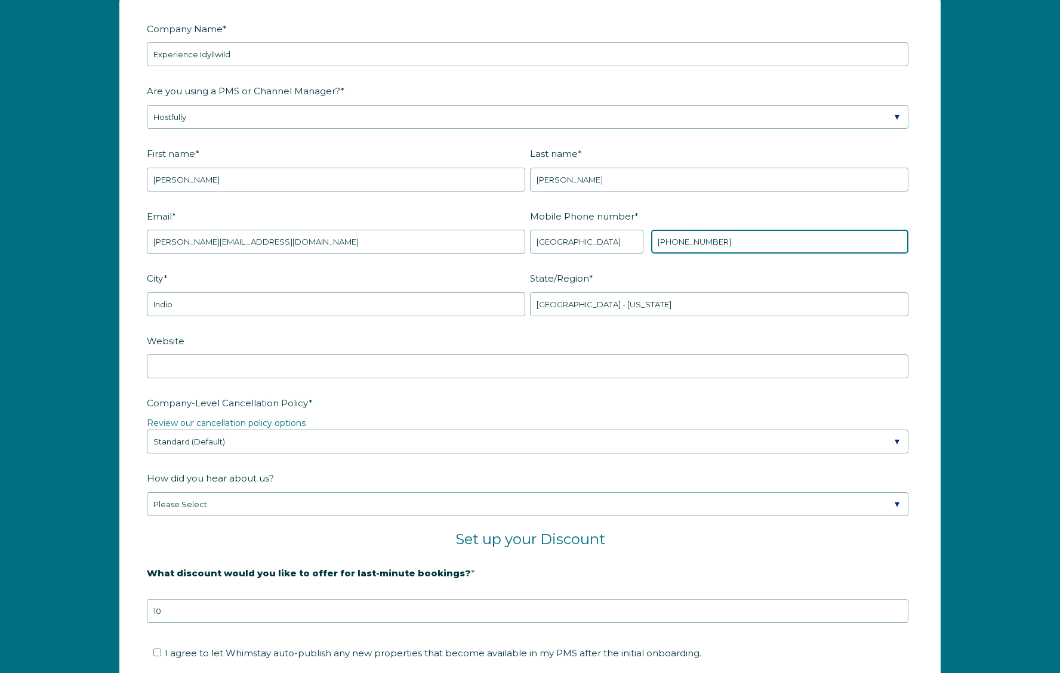
type input "[PHONE_NUMBER]"
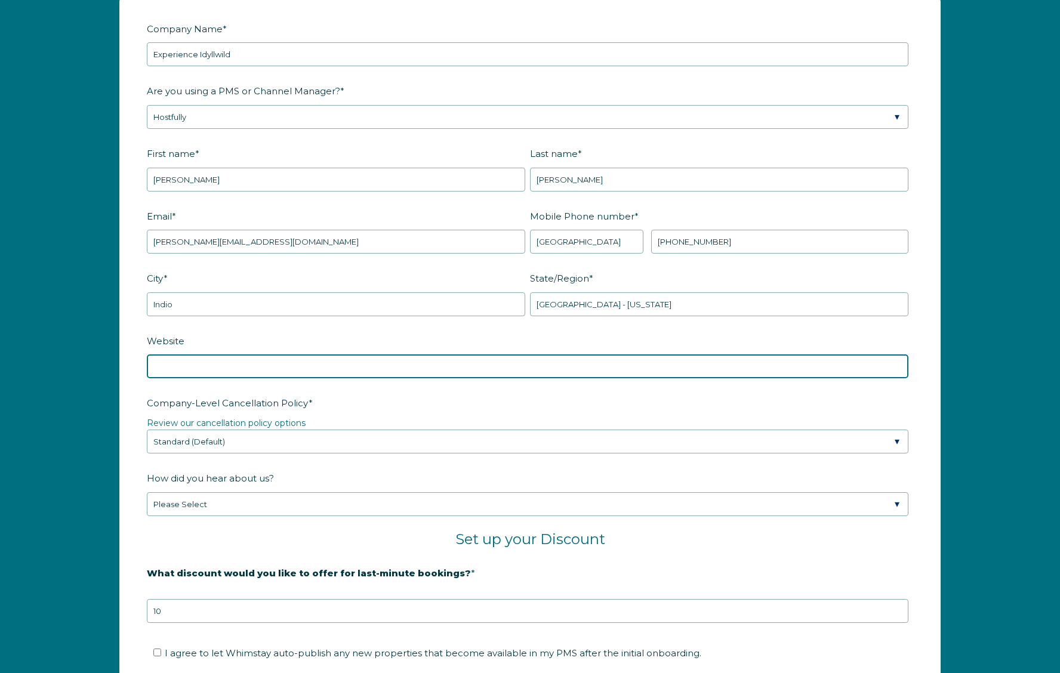
click at [294, 361] on input "Website" at bounding box center [528, 367] width 762 height 24
type input "[DOMAIN_NAME]"
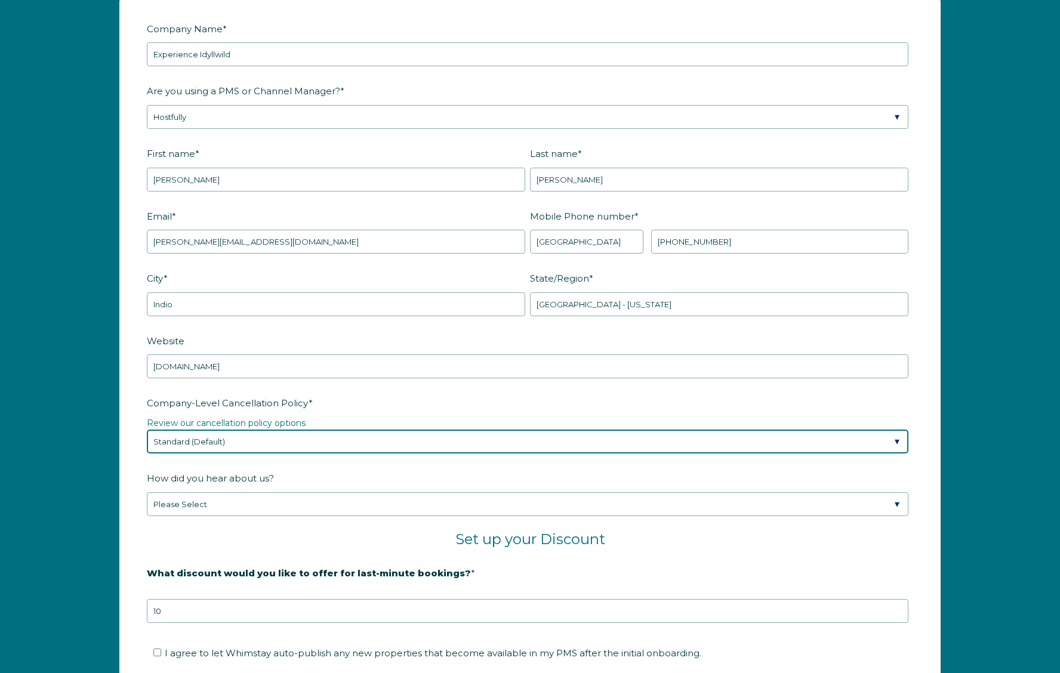
click at [331, 439] on select "Please Select Partial Standard (Default) Moderate Strict" at bounding box center [528, 442] width 762 height 24
click at [147, 430] on select "Please Select Partial Standard (Default) Moderate Strict" at bounding box center [528, 442] width 762 height 24
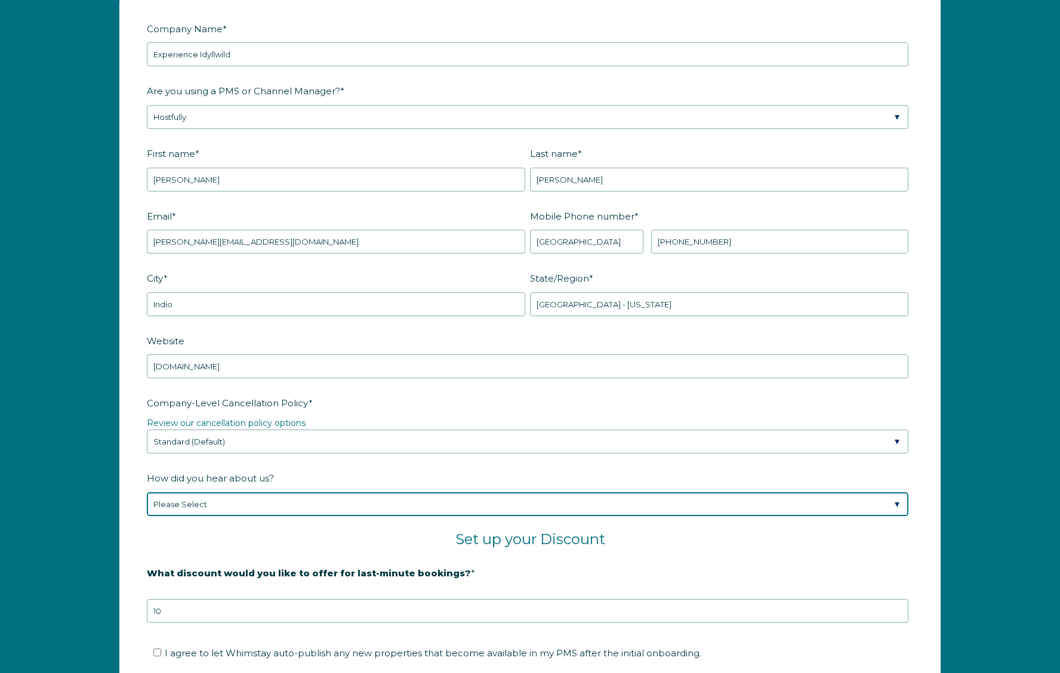
click at [309, 504] on select "Please Select Found Whimstay through a Google search Spoke to a Whimstay salesp…" at bounding box center [528, 504] width 762 height 24
select select "Marketing Email"
click at [147, 492] on select "Please Select Found Whimstay through a Google search Spoke to a Whimstay salesp…" at bounding box center [528, 504] width 762 height 24
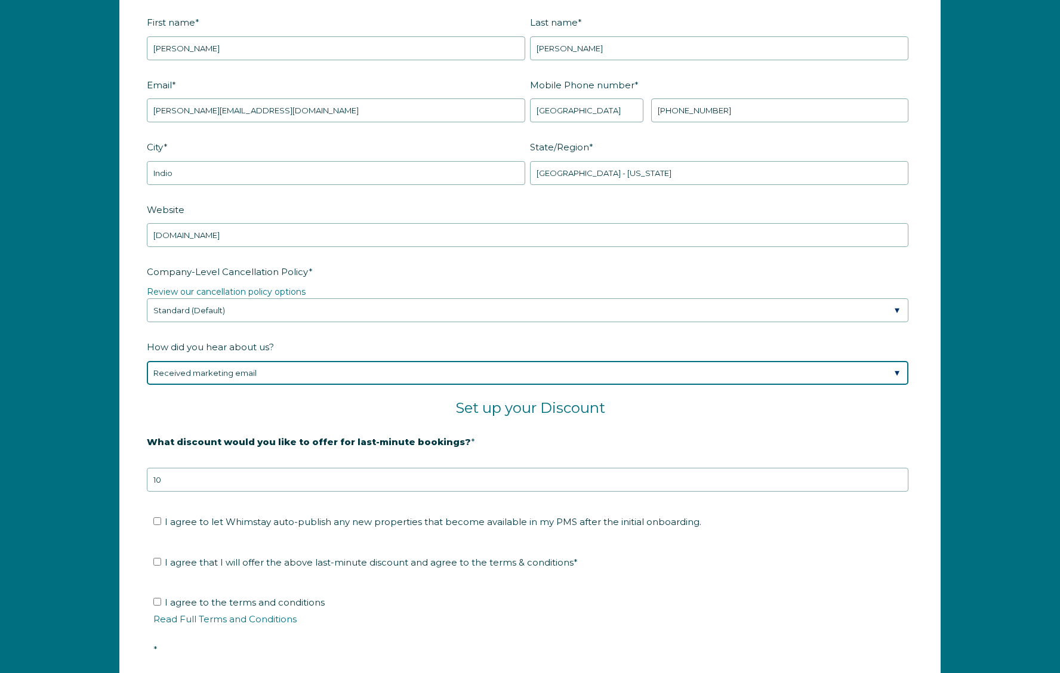
scroll to position [1771, 0]
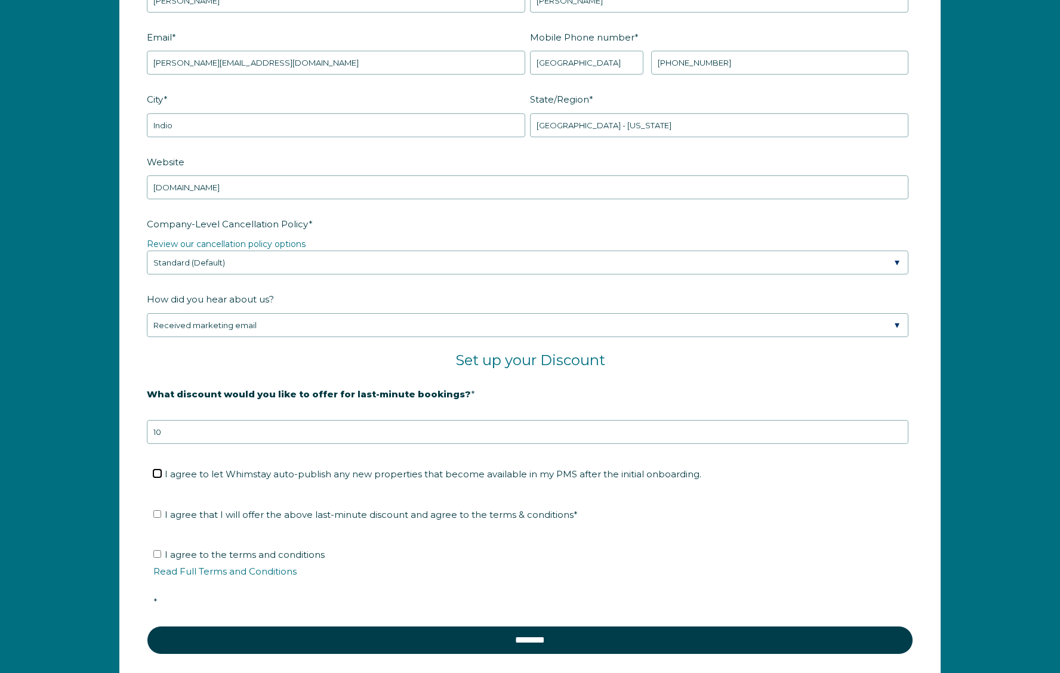
click at [156, 474] on input "I agree to let Whimstay auto-publish any new properties that become available i…" at bounding box center [157, 474] width 8 height 8
checkbox input "true"
click at [159, 515] on input "I agree that I will offer the above last-minute discount and agree to the terms…" at bounding box center [157, 514] width 8 height 8
checkbox input "true"
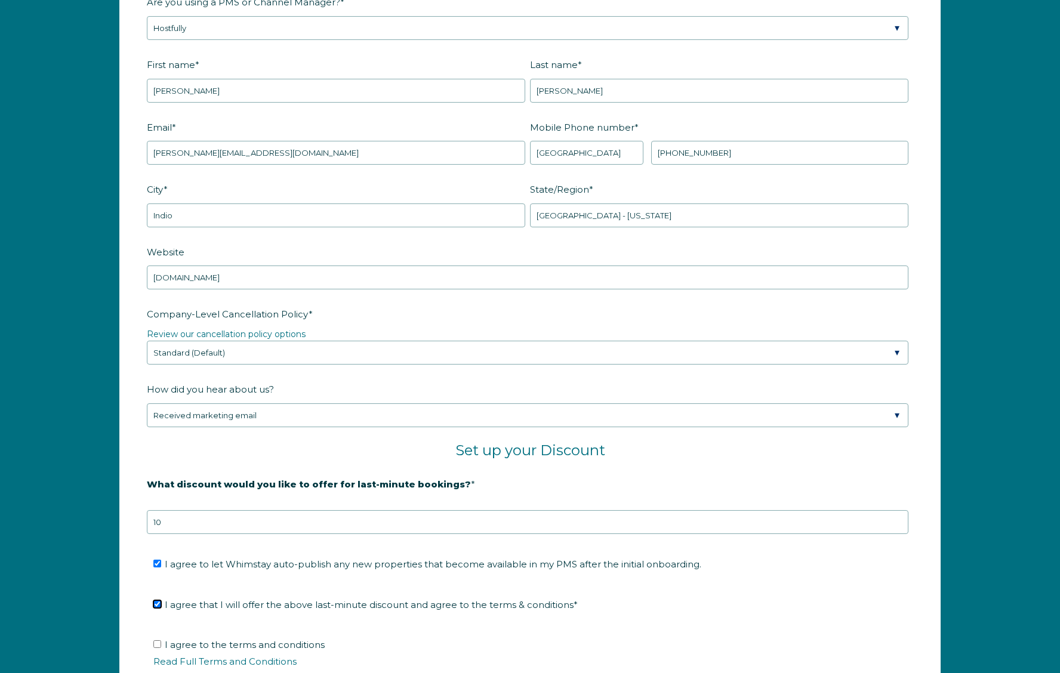
scroll to position [1532, 0]
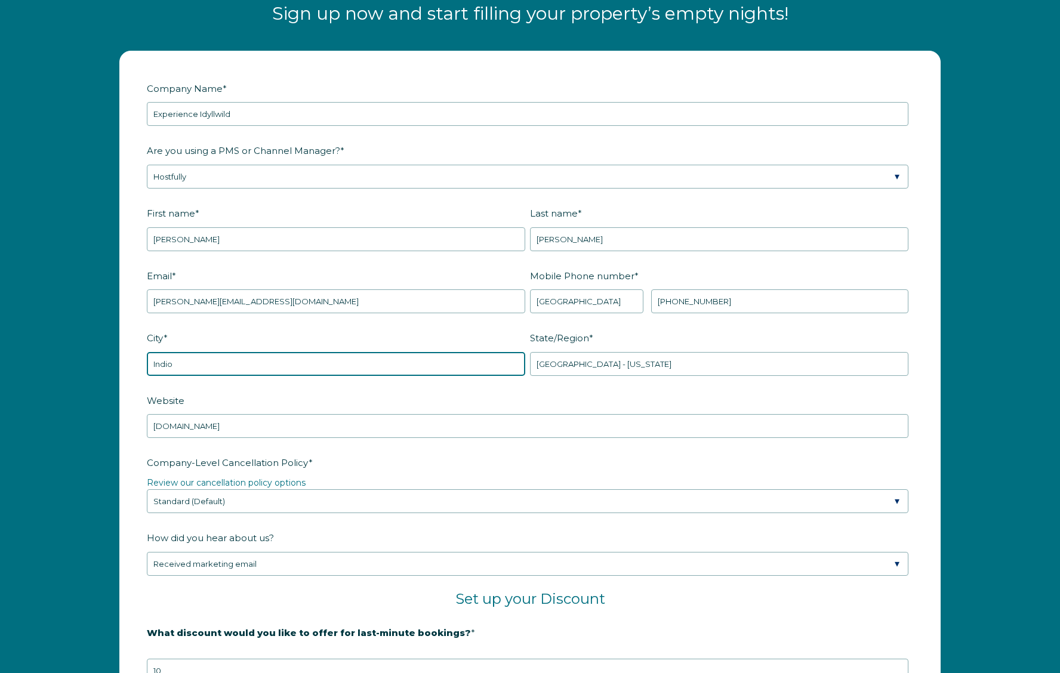
drag, startPoint x: 230, startPoint y: 364, endPoint x: 96, endPoint y: 353, distance: 134.7
click at [96, 353] on div "Company Name * Experience Idyllwild Are you using a PMS or Channel Manager? * P…" at bounding box center [530, 499] width 1060 height 920
type input "Idyllwild-[GEOGRAPHIC_DATA]"
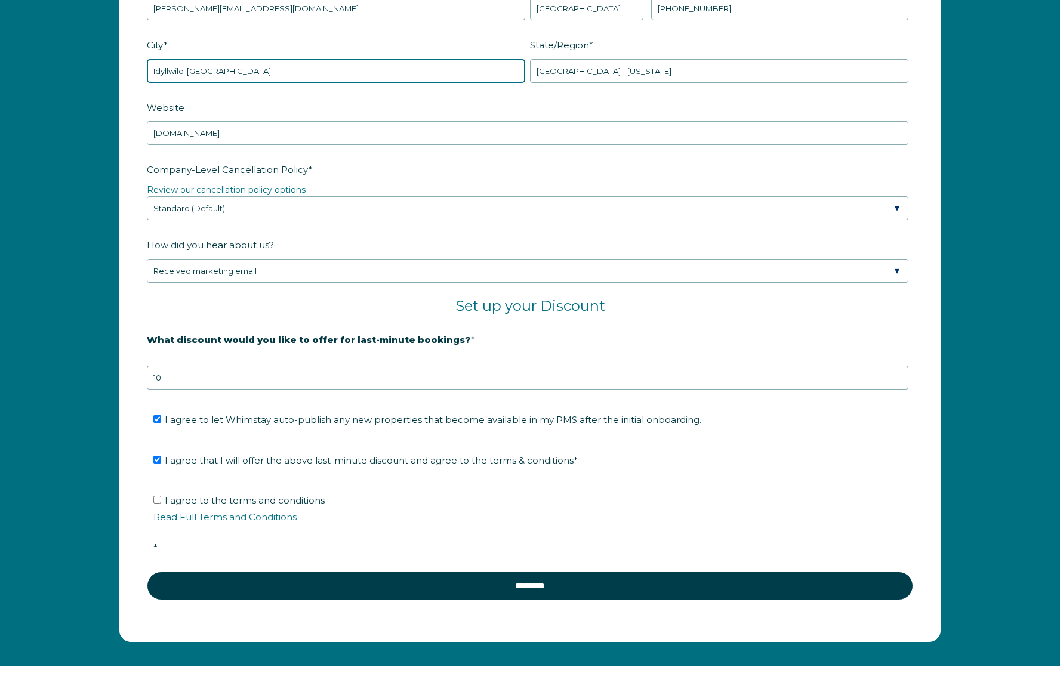
scroll to position [1831, 0]
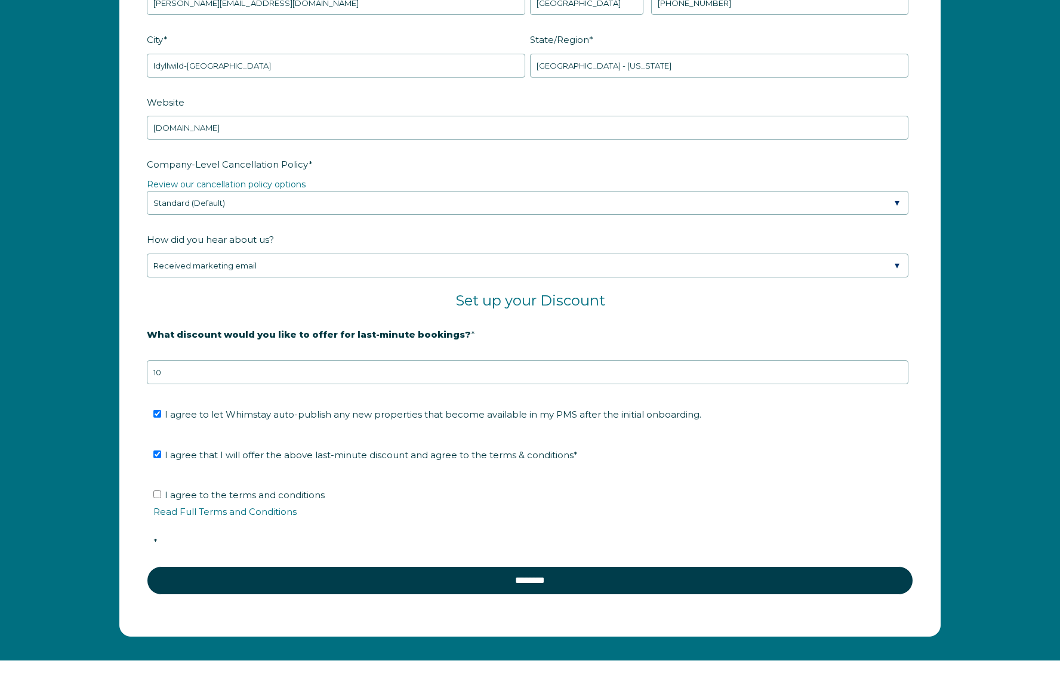
click at [165, 497] on span "I agree to the terms and conditions Read Full Terms and Conditions *" at bounding box center [534, 518] width 762 height 59
click at [161, 497] on input "I agree to the terms and conditions Read Full Terms and Conditions *" at bounding box center [157, 495] width 8 height 8
checkbox input "true"
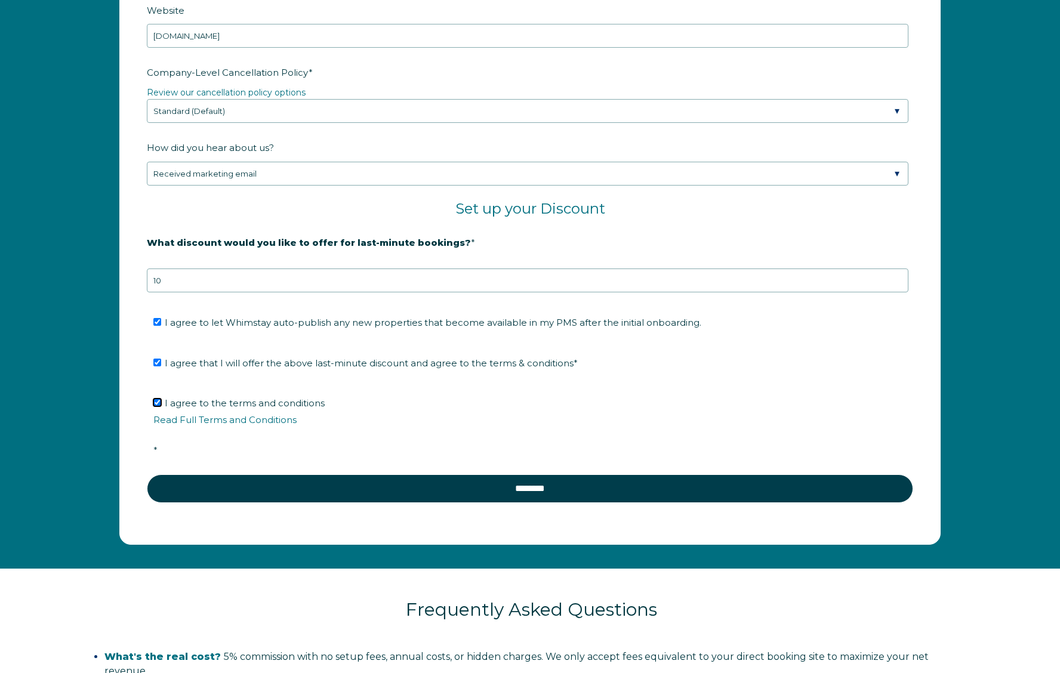
scroll to position [1950, 0]
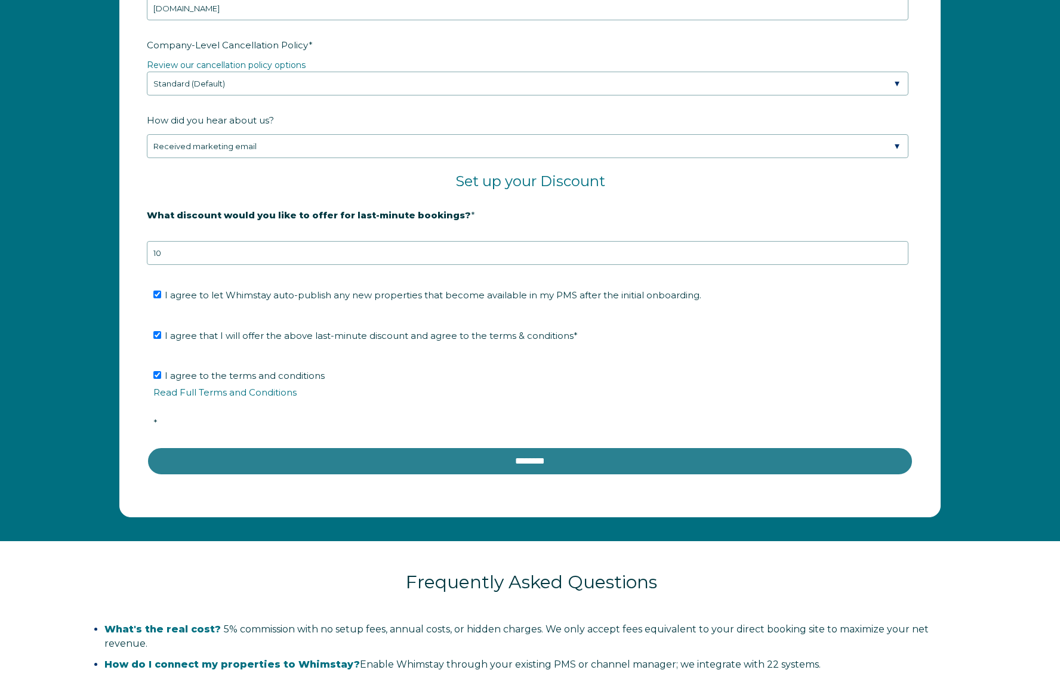
click at [510, 462] on input "********" at bounding box center [530, 461] width 766 height 29
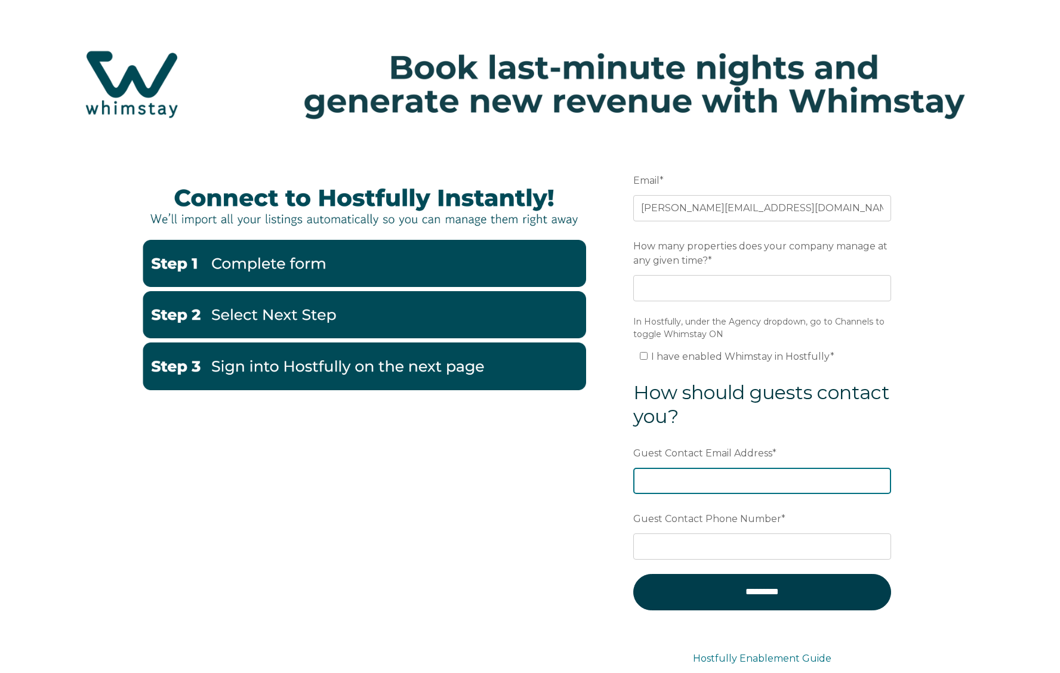
click at [744, 481] on input "Guest Contact Email Address *" at bounding box center [762, 481] width 258 height 26
type input "[EMAIL_ADDRESS][DOMAIN_NAME]"
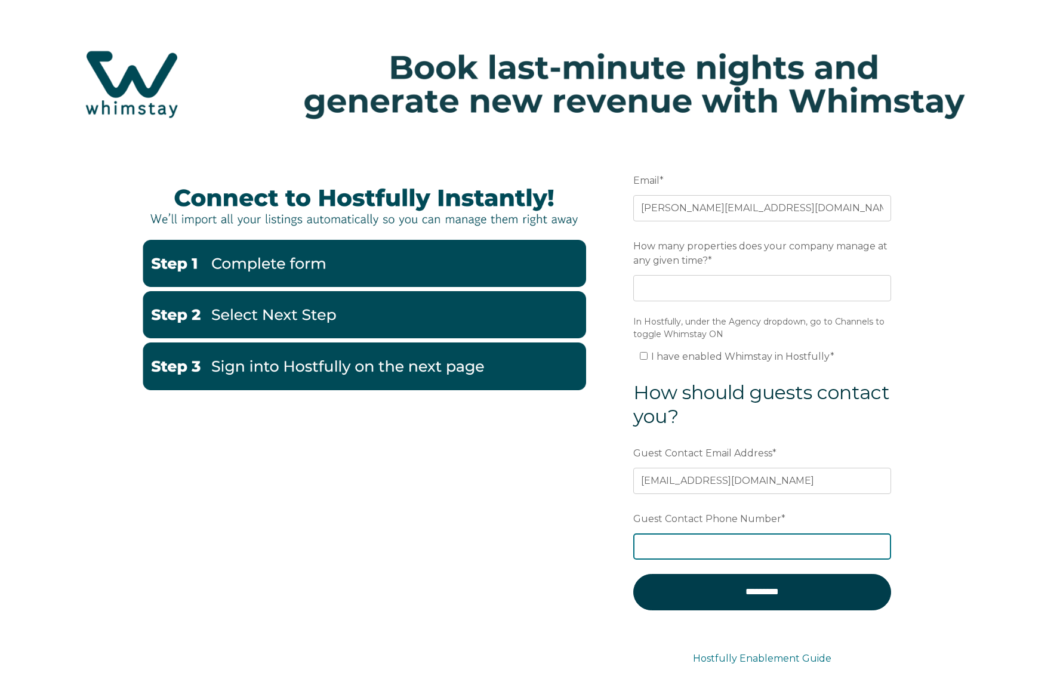
click at [796, 541] on input "Guest Contact Phone Number *" at bounding box center [762, 547] width 258 height 26
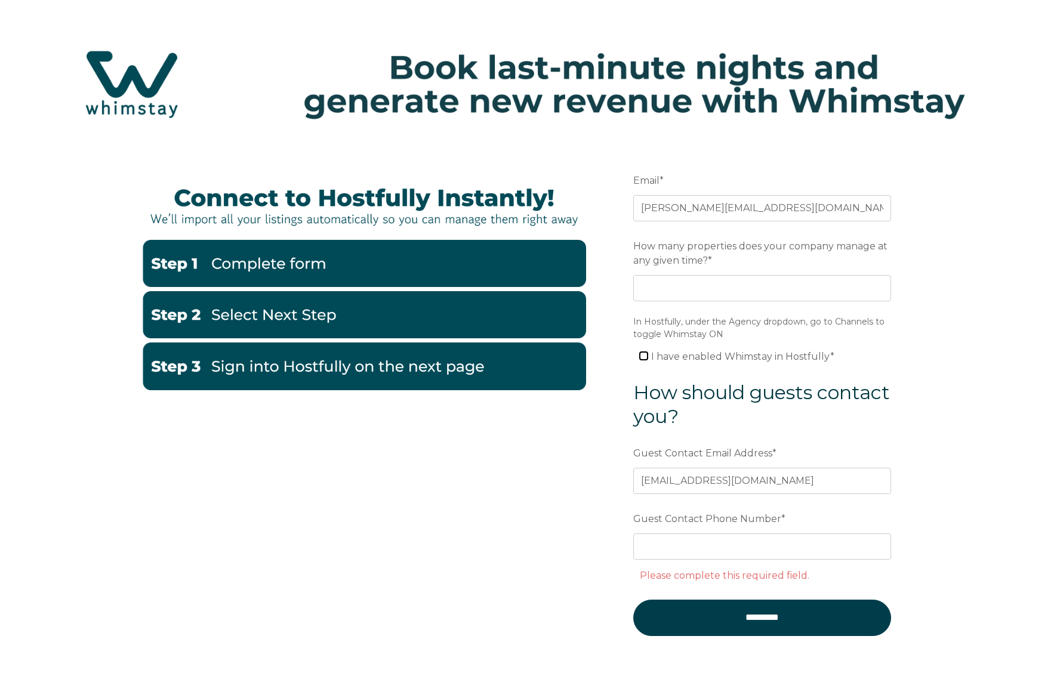
click at [643, 357] on input "I have enabled Whimstay in Hostfully *" at bounding box center [644, 356] width 8 height 8
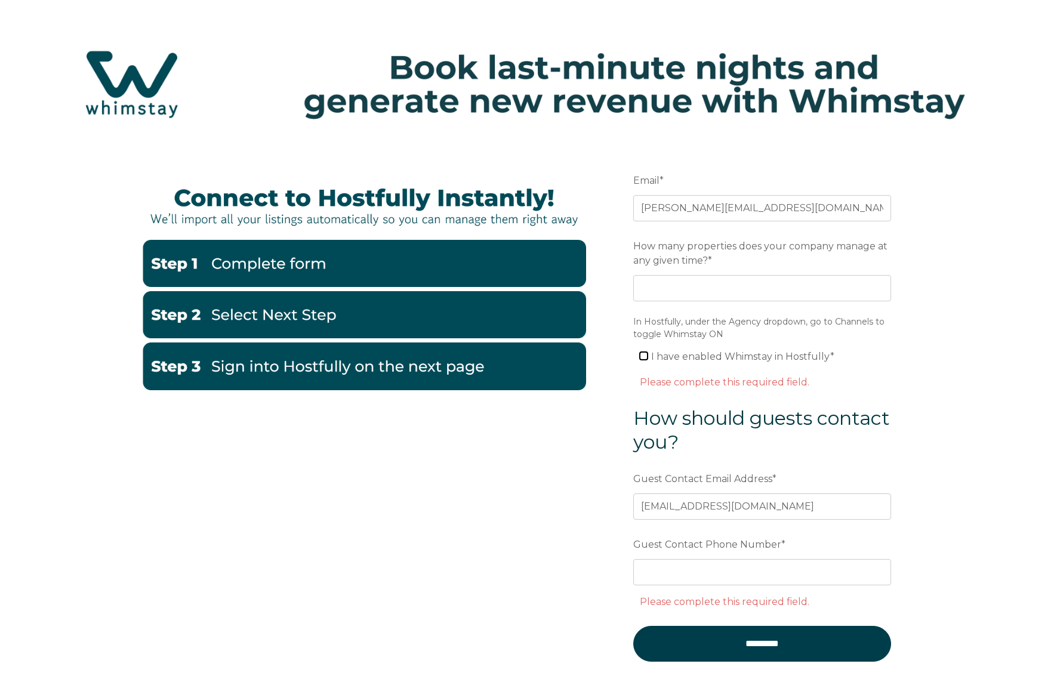
click at [643, 357] on input "I have enabled Whimstay in Hostfully *" at bounding box center [644, 356] width 8 height 8
checkbox input "true"
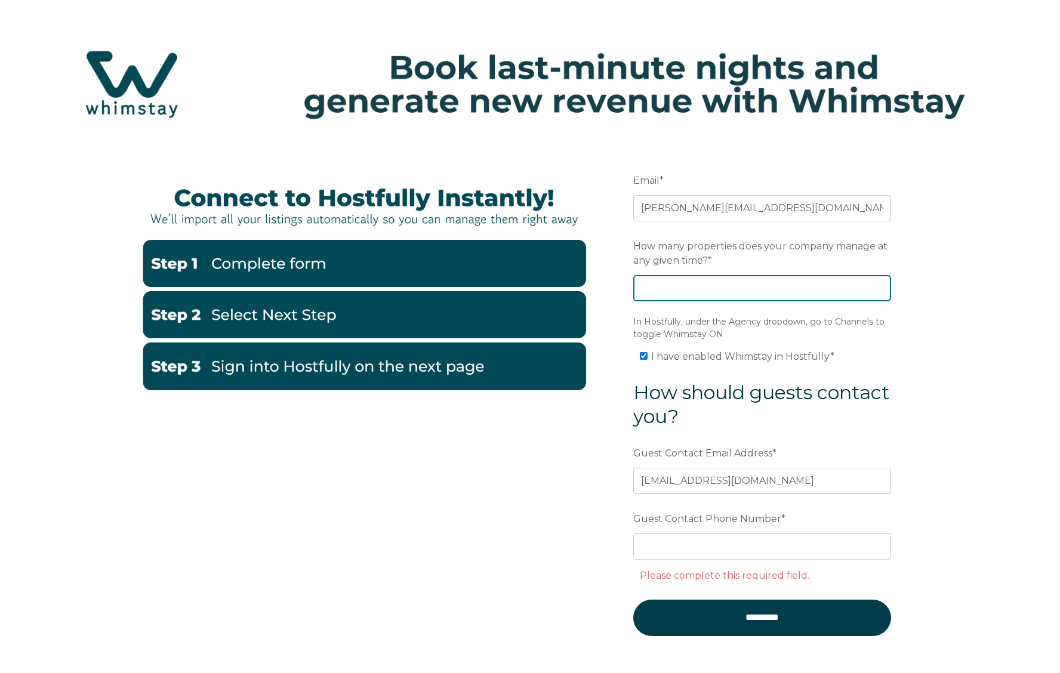
click at [786, 288] on input "How many properties does your company manage at any given time? *" at bounding box center [762, 288] width 258 height 26
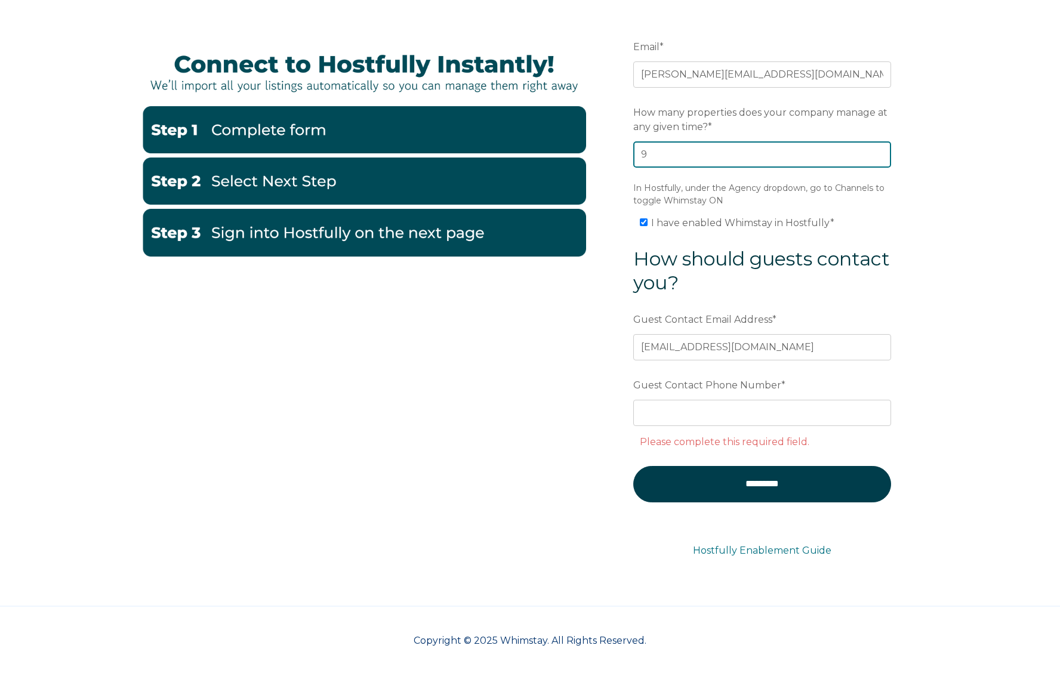
scroll to position [137, 0]
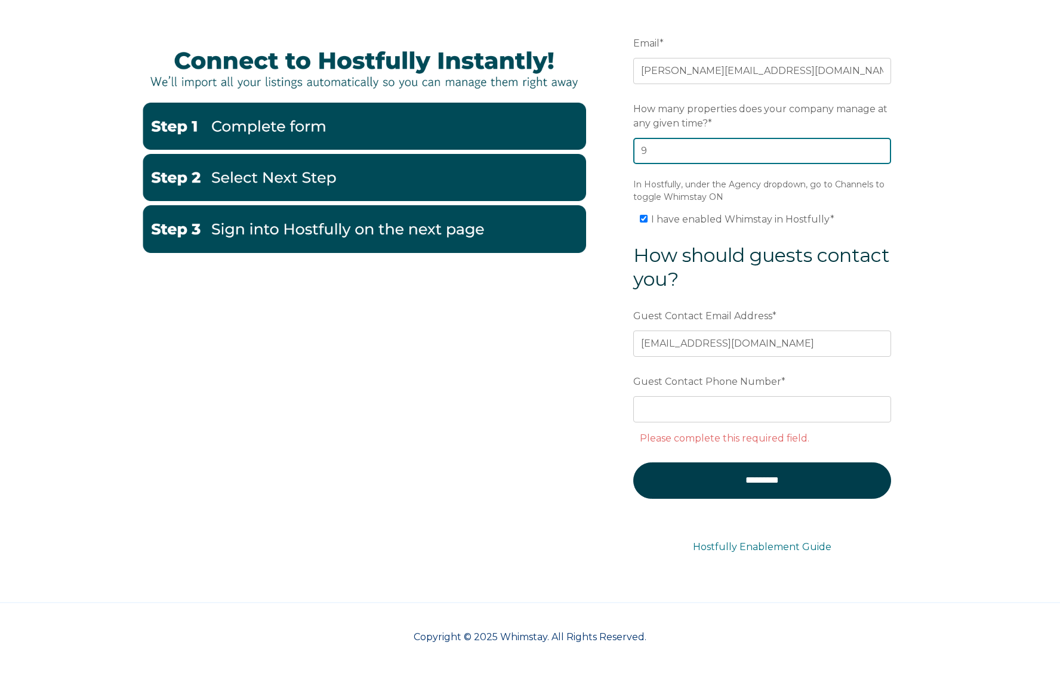
type input "9"
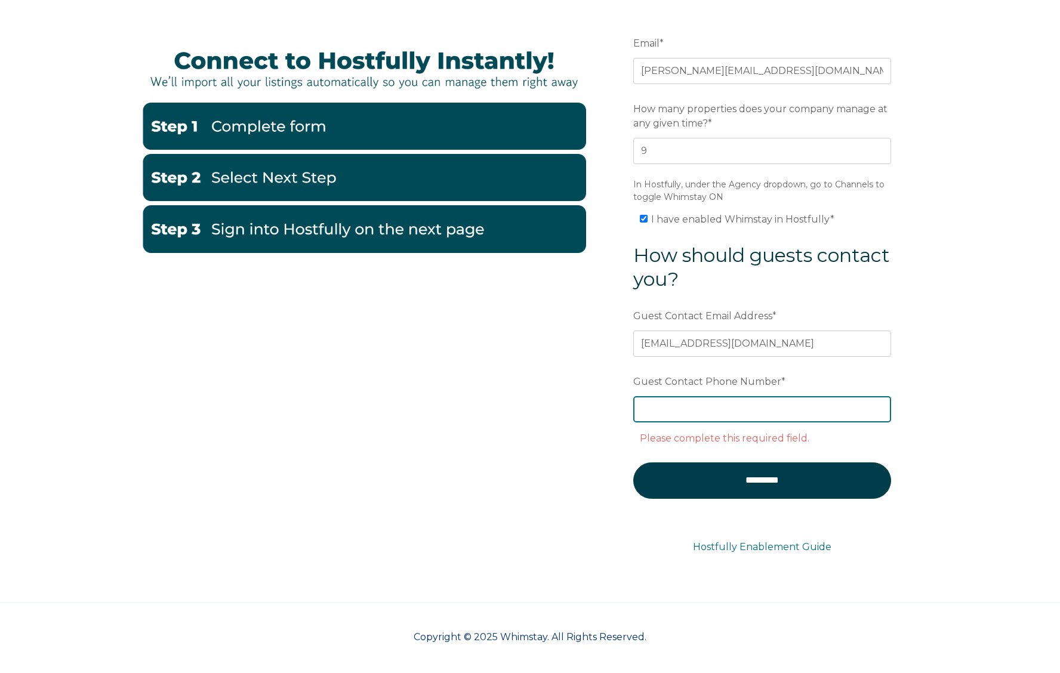
click at [722, 407] on div "Guest Contact Phone Number * Please complete this required field." at bounding box center [762, 409] width 258 height 77
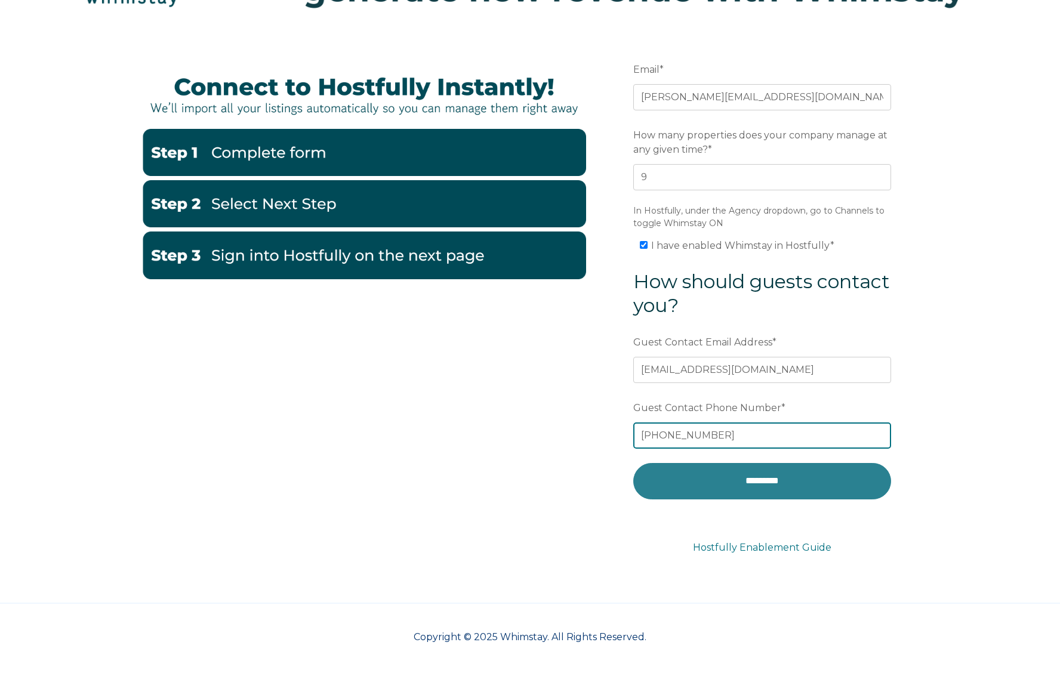
type input "951-468-5153"
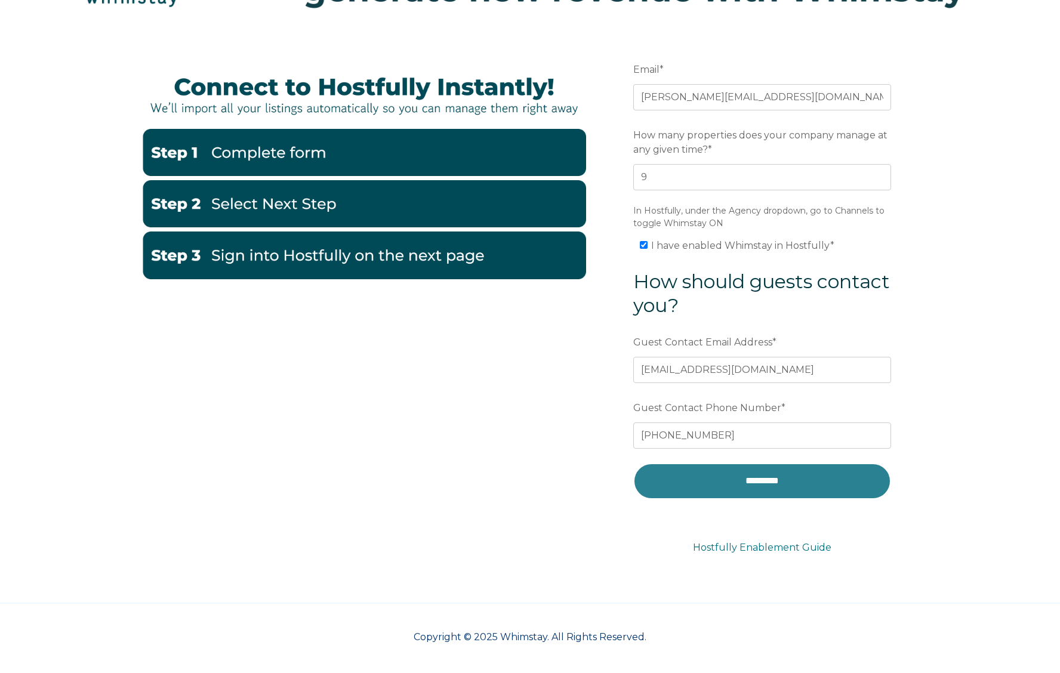
click at [775, 481] on input "*********" at bounding box center [762, 481] width 258 height 36
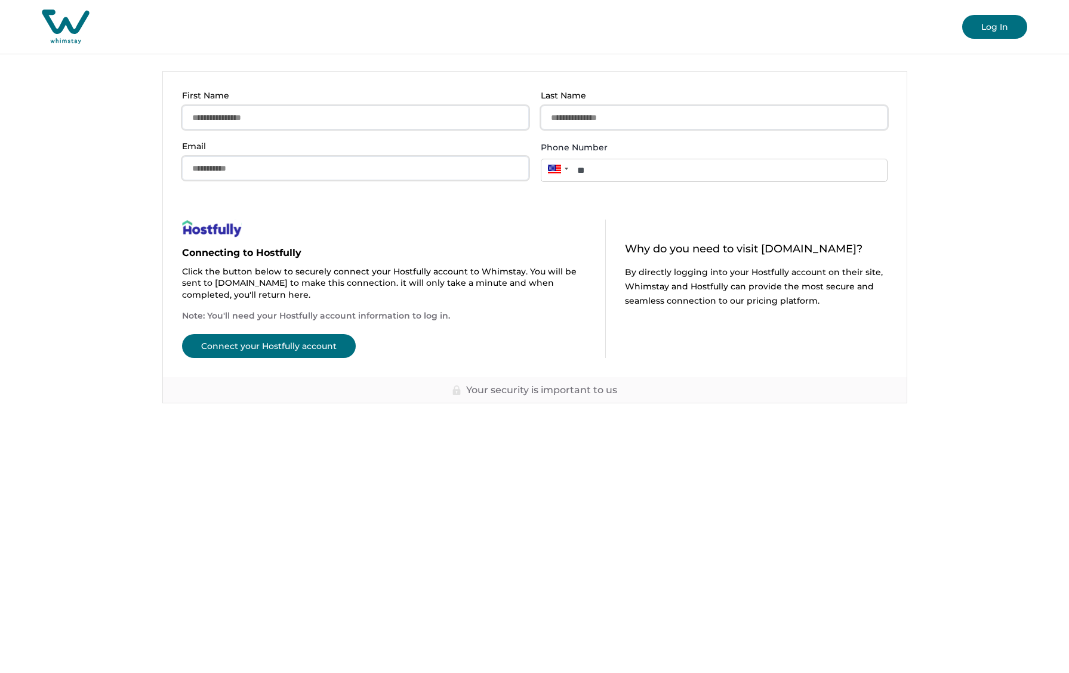
click at [306, 348] on button "Connect your Hostfully account" at bounding box center [269, 346] width 174 height 24
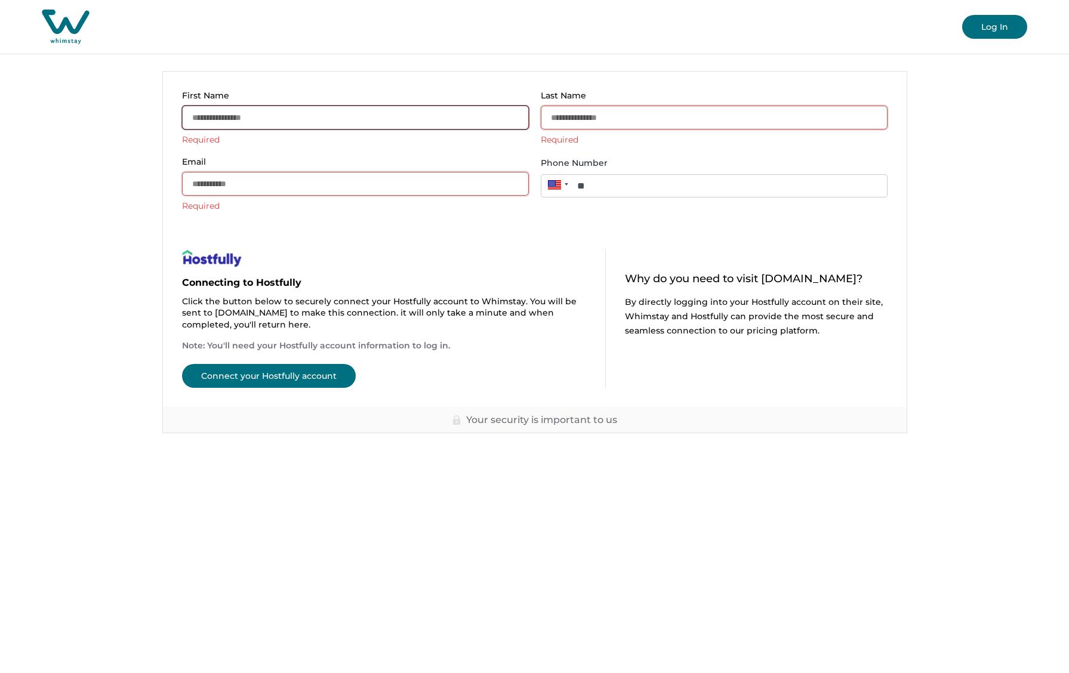
click at [323, 118] on input "First Name" at bounding box center [355, 118] width 347 height 24
type input "*****"
type input "*********"
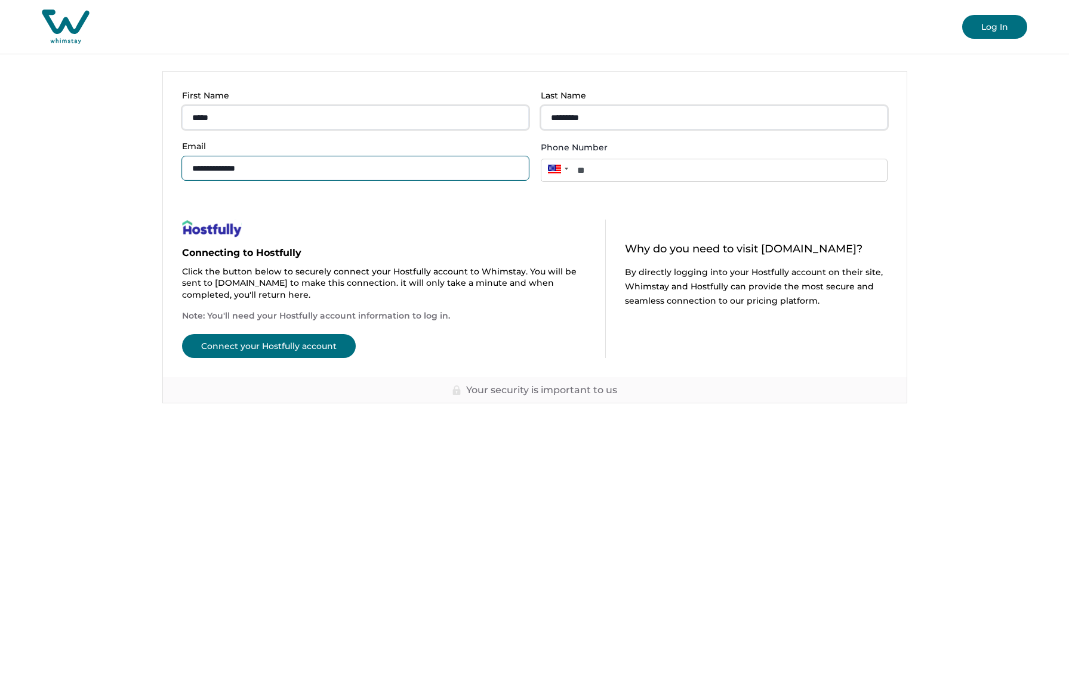
drag, startPoint x: 399, startPoint y: 161, endPoint x: 27, endPoint y: 144, distance: 371.7
click at [27, 144] on main "**********" at bounding box center [534, 336] width 1069 height 673
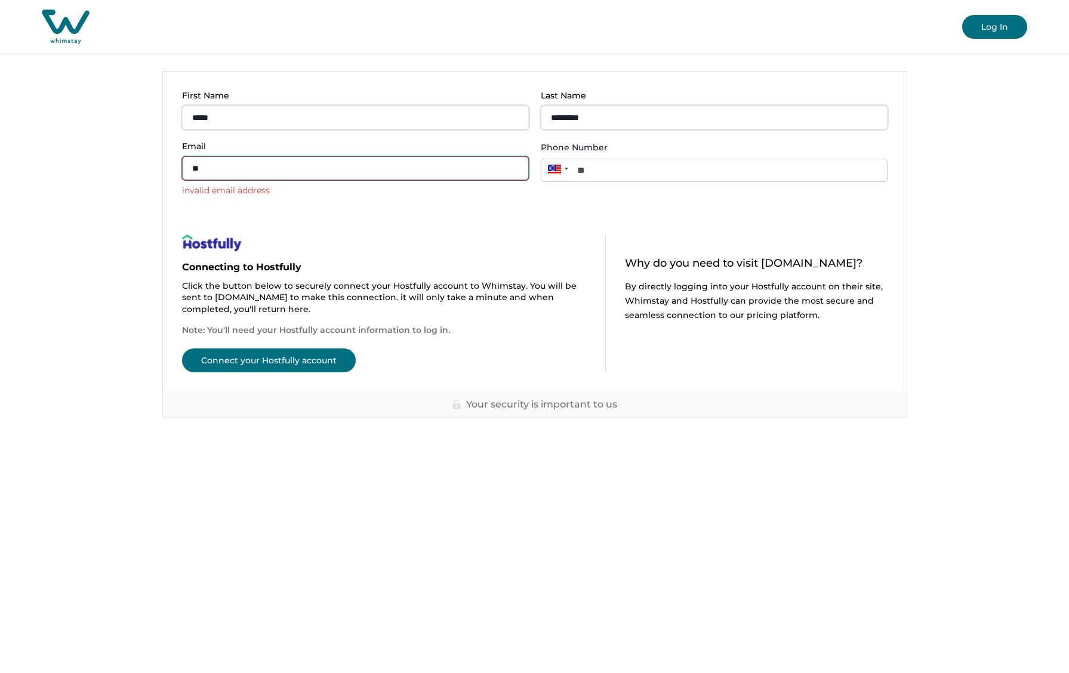
type input "*"
type input "**********"
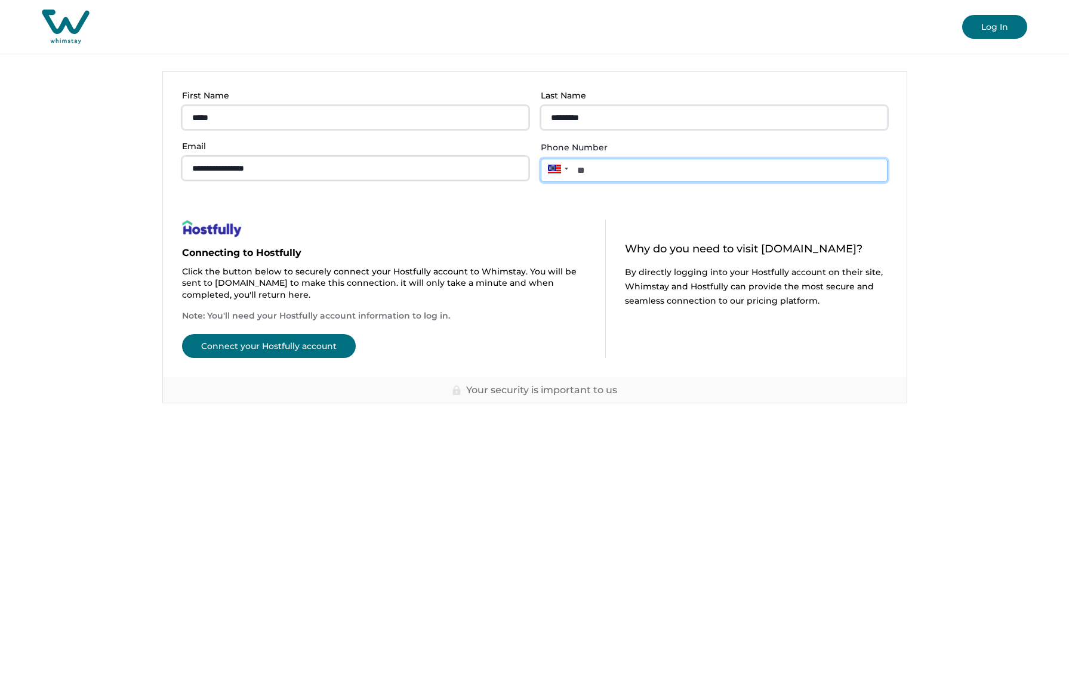
click at [608, 170] on input "**" at bounding box center [714, 170] width 347 height 23
type input "**********"
click at [287, 346] on button "Connect your Hostfully account" at bounding box center [269, 346] width 174 height 24
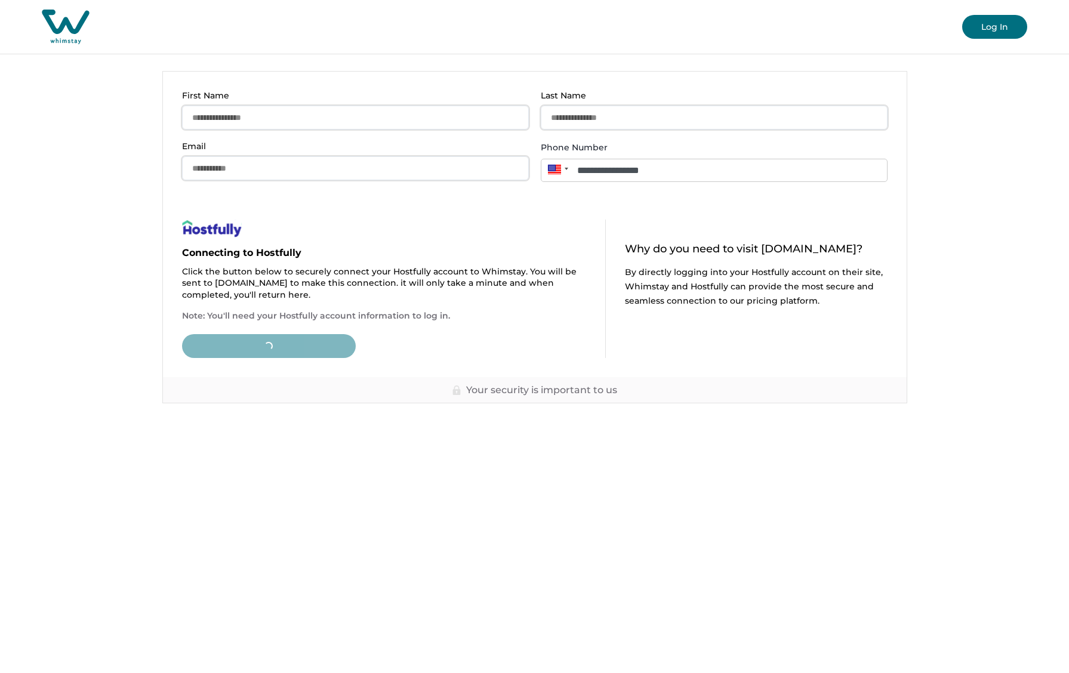
type input "**"
